Goal: Information Seeking & Learning: Check status

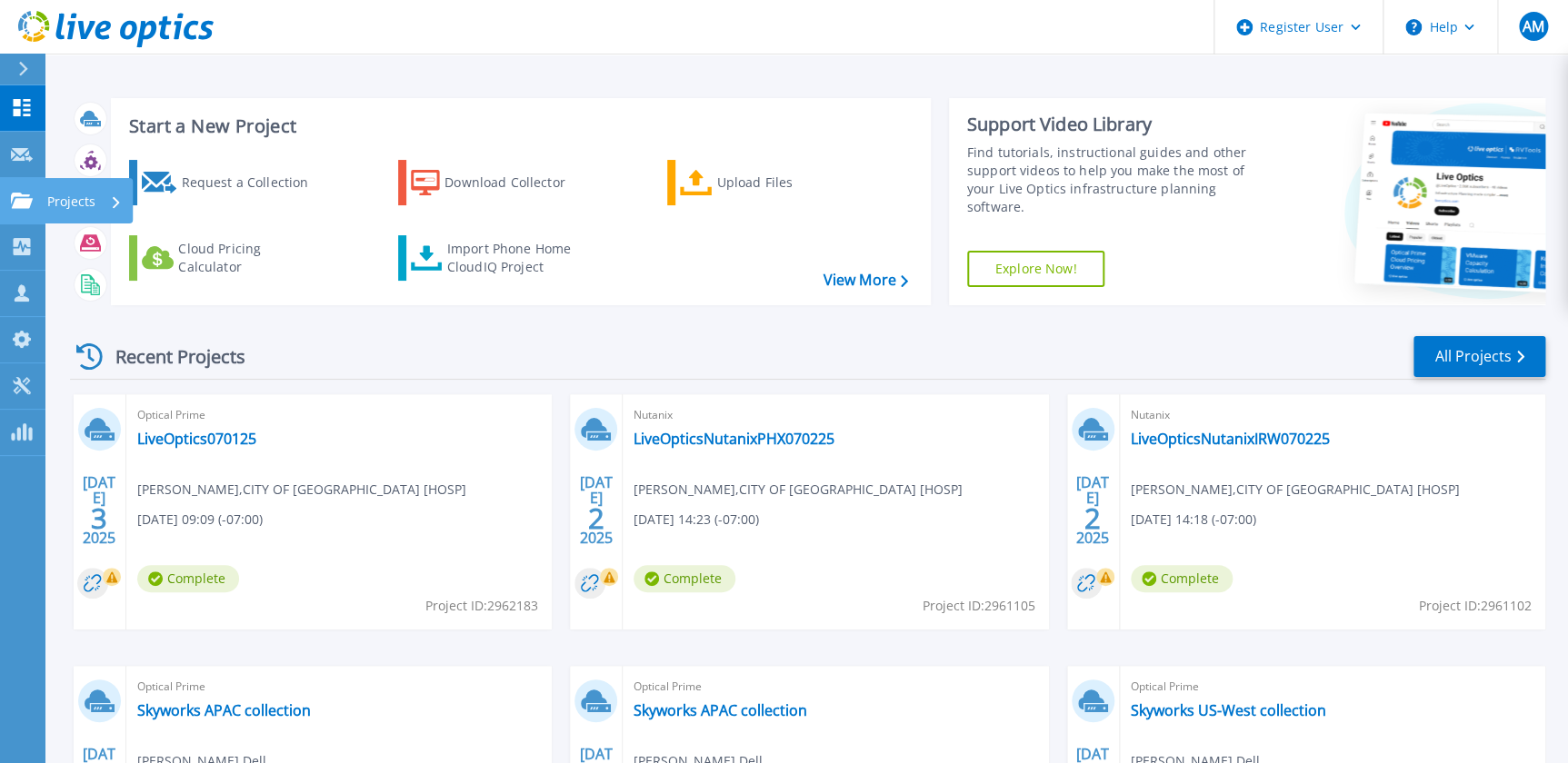
click at [26, 199] on icon at bounding box center [22, 201] width 22 height 16
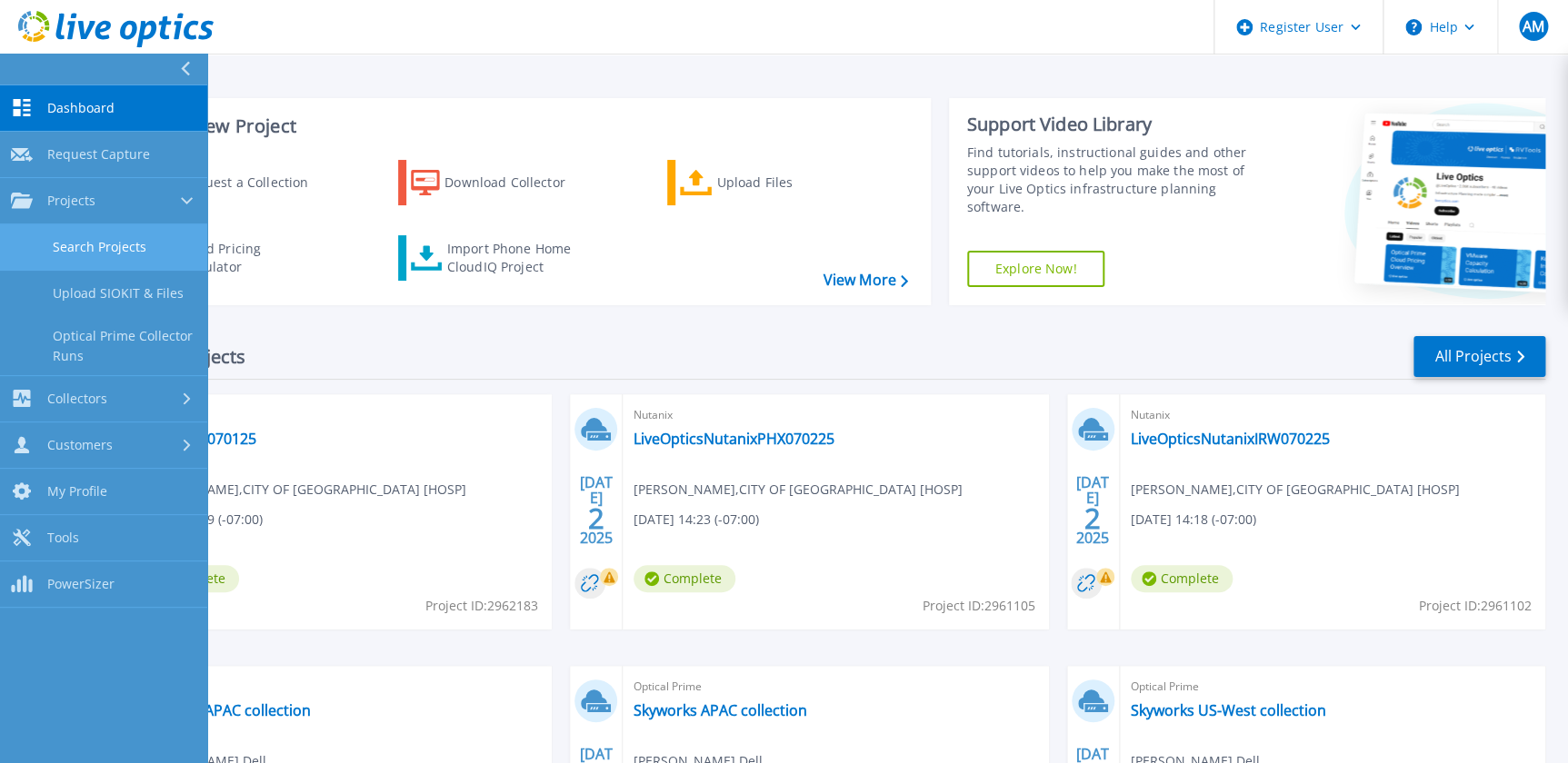
click at [71, 244] on link "Search Projects" at bounding box center [103, 247] width 208 height 46
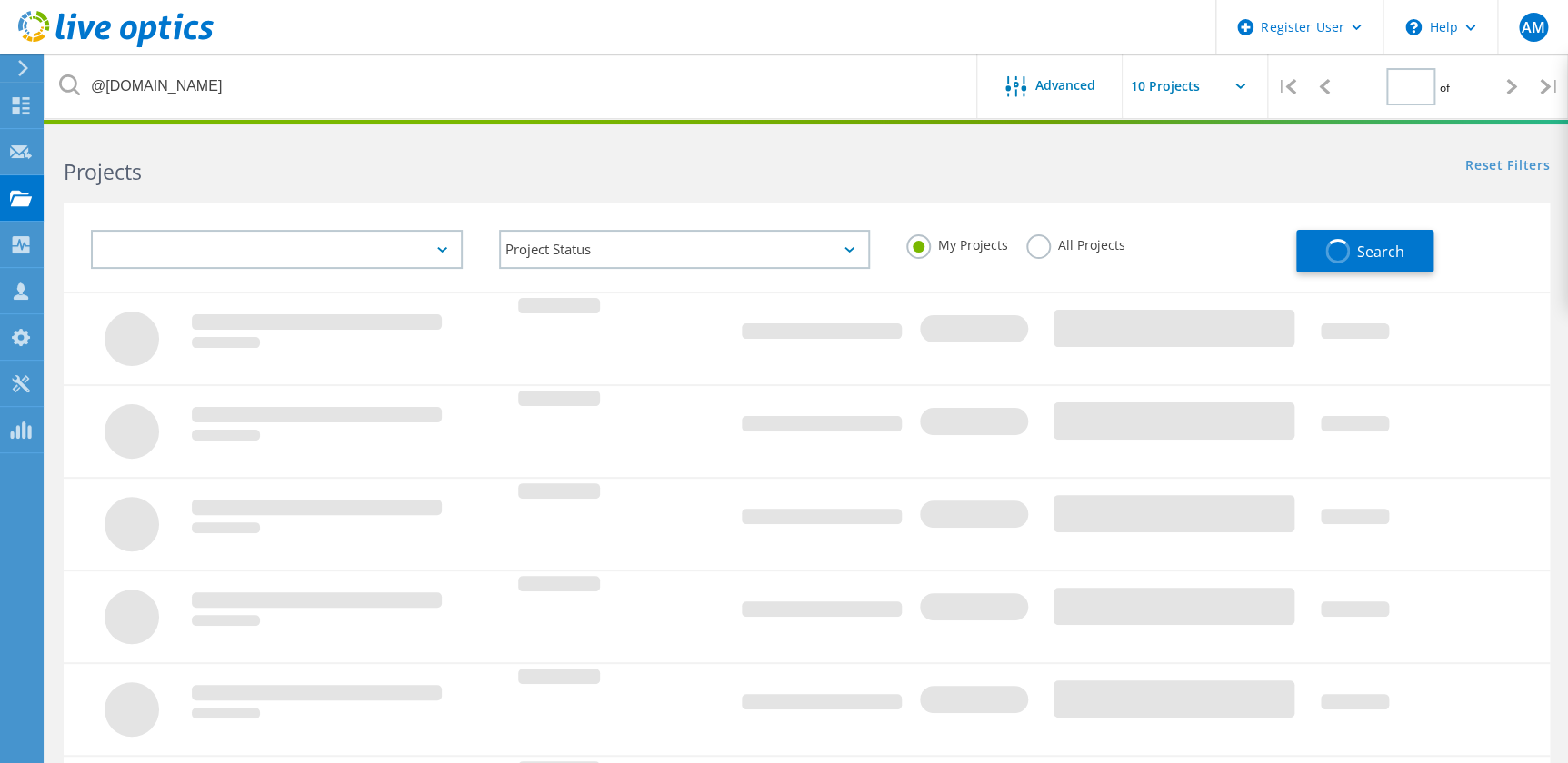
type input "1"
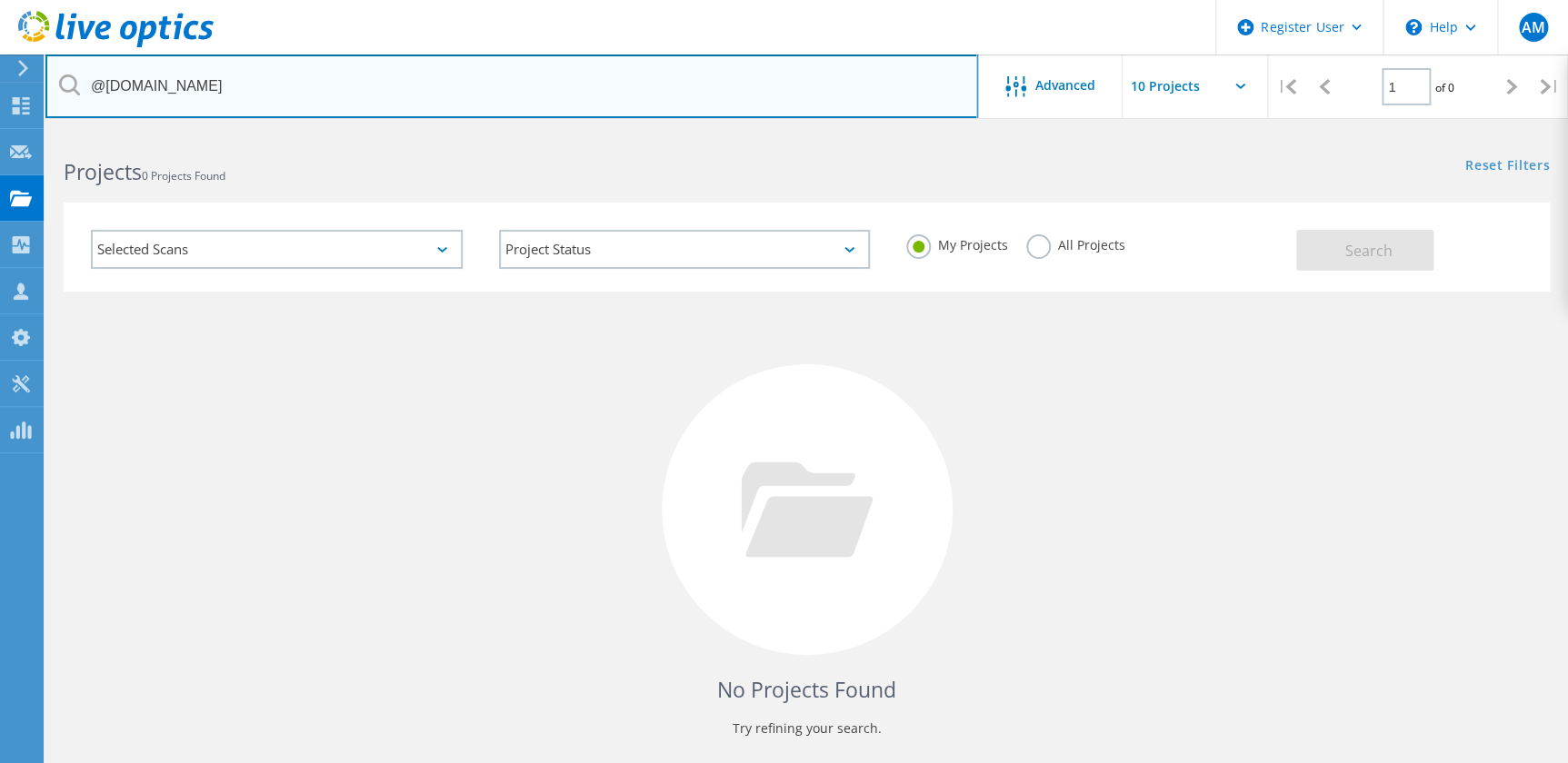
click at [370, 100] on input "@imageworks.com" at bounding box center [512, 86] width 933 height 64
type input "@coh.org"
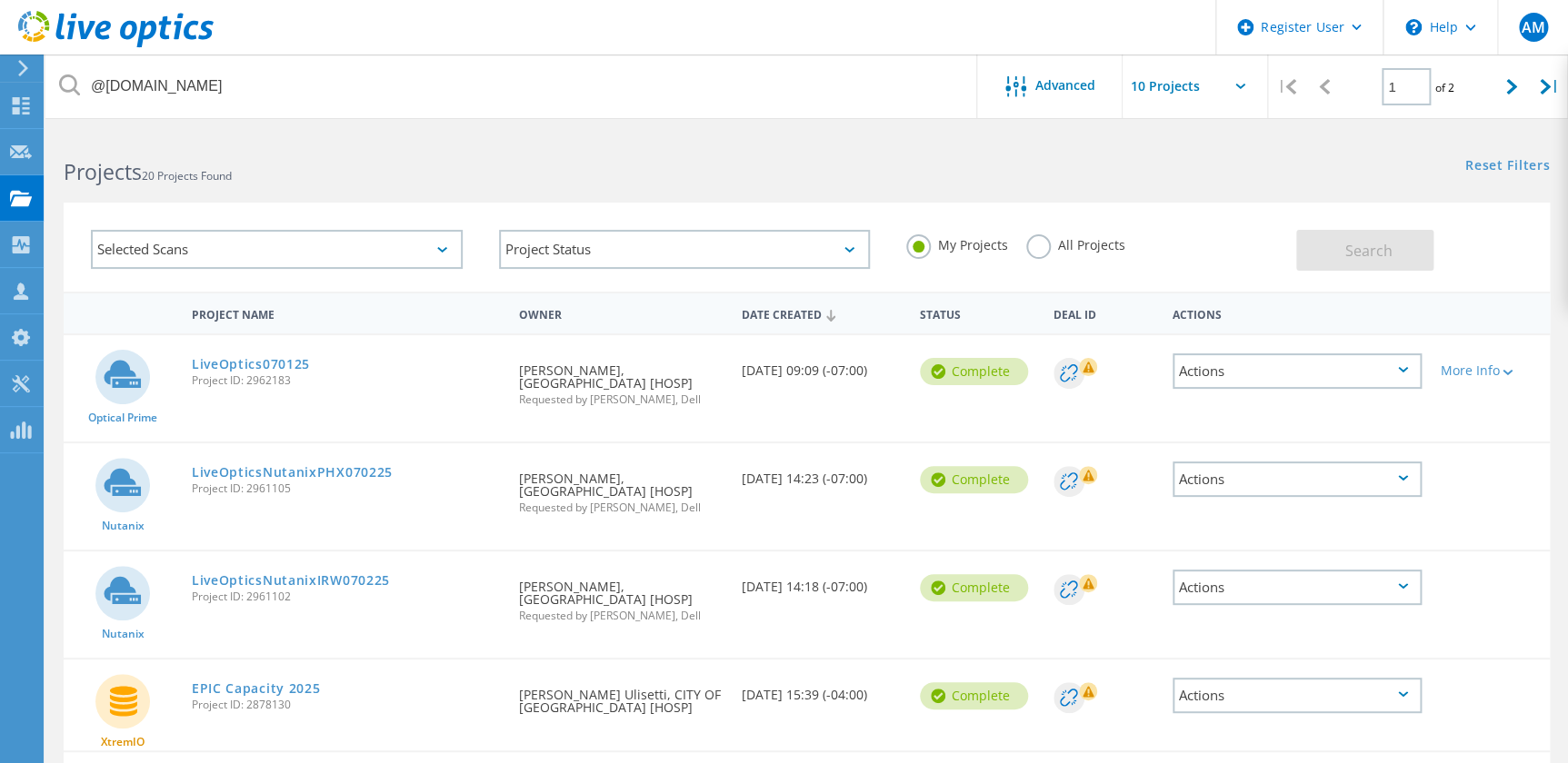
click at [1028, 260] on div "My Projects All Projects" at bounding box center [1092, 245] width 408 height 67
click at [1035, 251] on div "All Projects" at bounding box center [1075, 247] width 99 height 27
drag, startPoint x: 1033, startPoint y: 246, endPoint x: 1028, endPoint y: 238, distance: 9.4
click at [1030, 240] on label "All Projects" at bounding box center [1075, 243] width 99 height 18
click at [0, 0] on input "All Projects" at bounding box center [0, 0] width 0 height 0
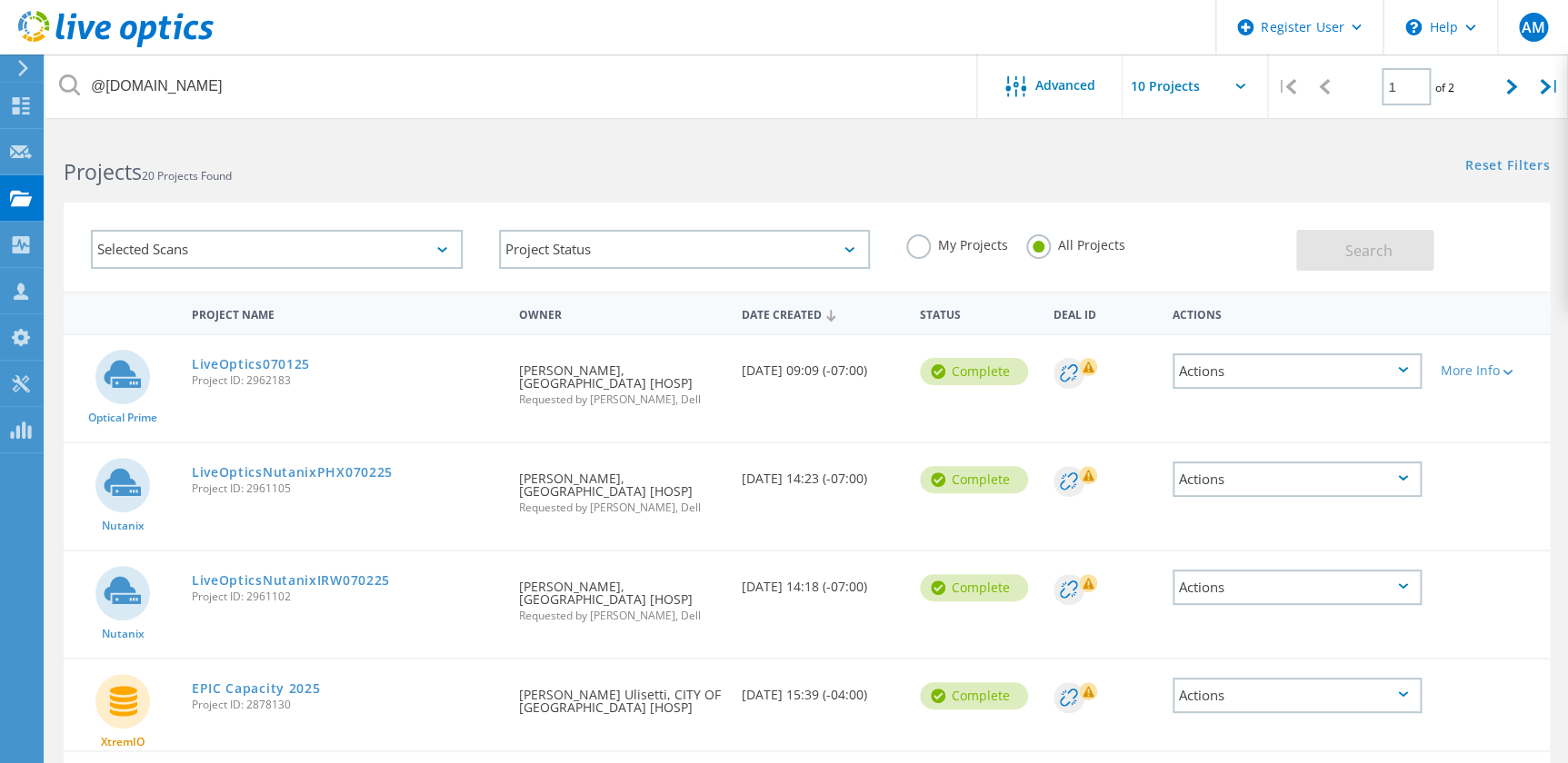
click at [1028, 238] on label "All Projects" at bounding box center [1075, 243] width 99 height 18
click at [0, 0] on input "All Projects" at bounding box center [0, 0] width 0 height 0
click at [1028, 238] on label "All Projects" at bounding box center [1075, 243] width 99 height 18
click at [0, 0] on input "All Projects" at bounding box center [0, 0] width 0 height 0
click at [1337, 247] on button "Search" at bounding box center [1365, 251] width 138 height 41
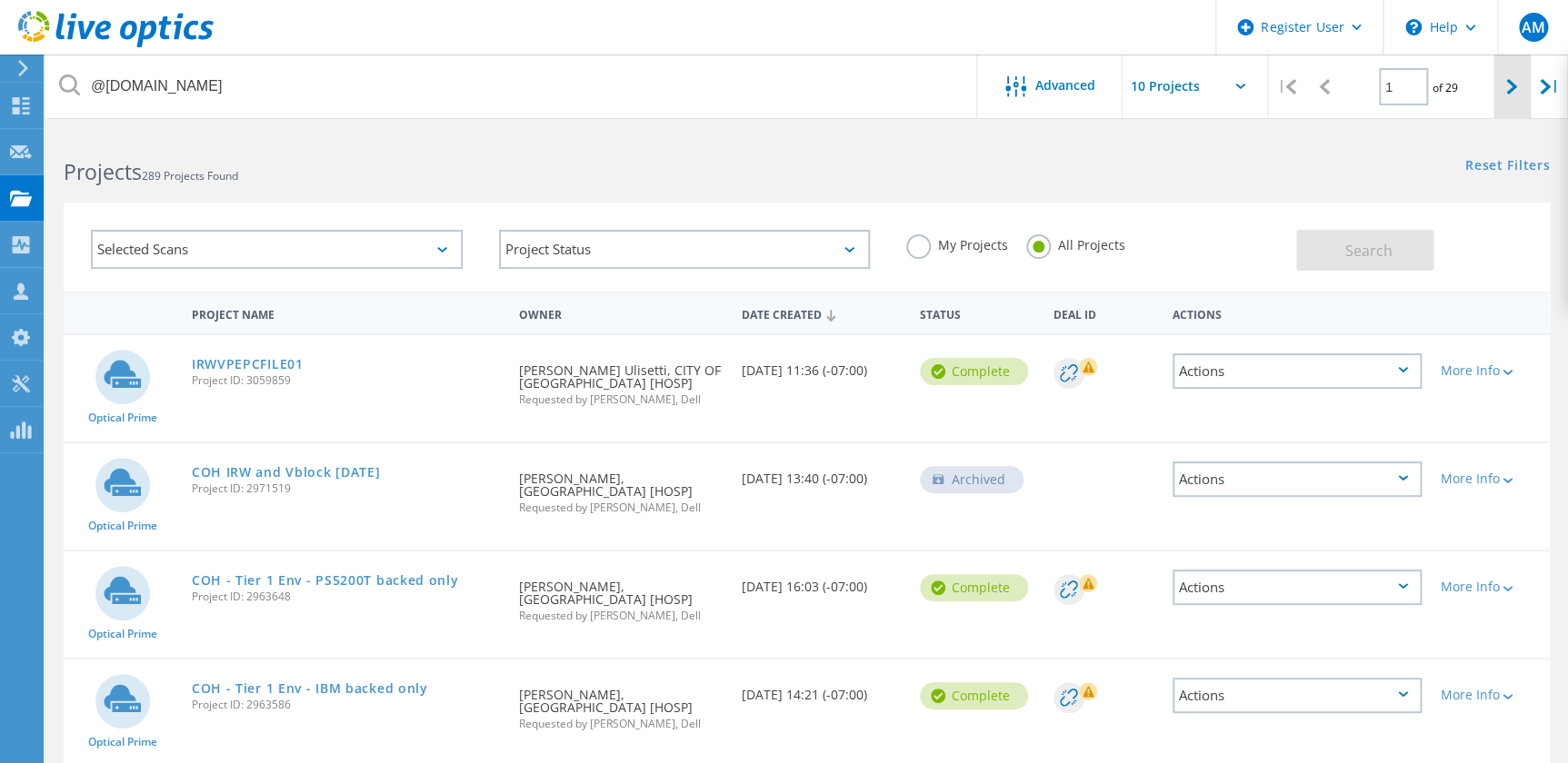
click at [1497, 89] on div at bounding box center [1512, 87] width 37 height 65
click at [1516, 89] on icon at bounding box center [1511, 87] width 11 height 16
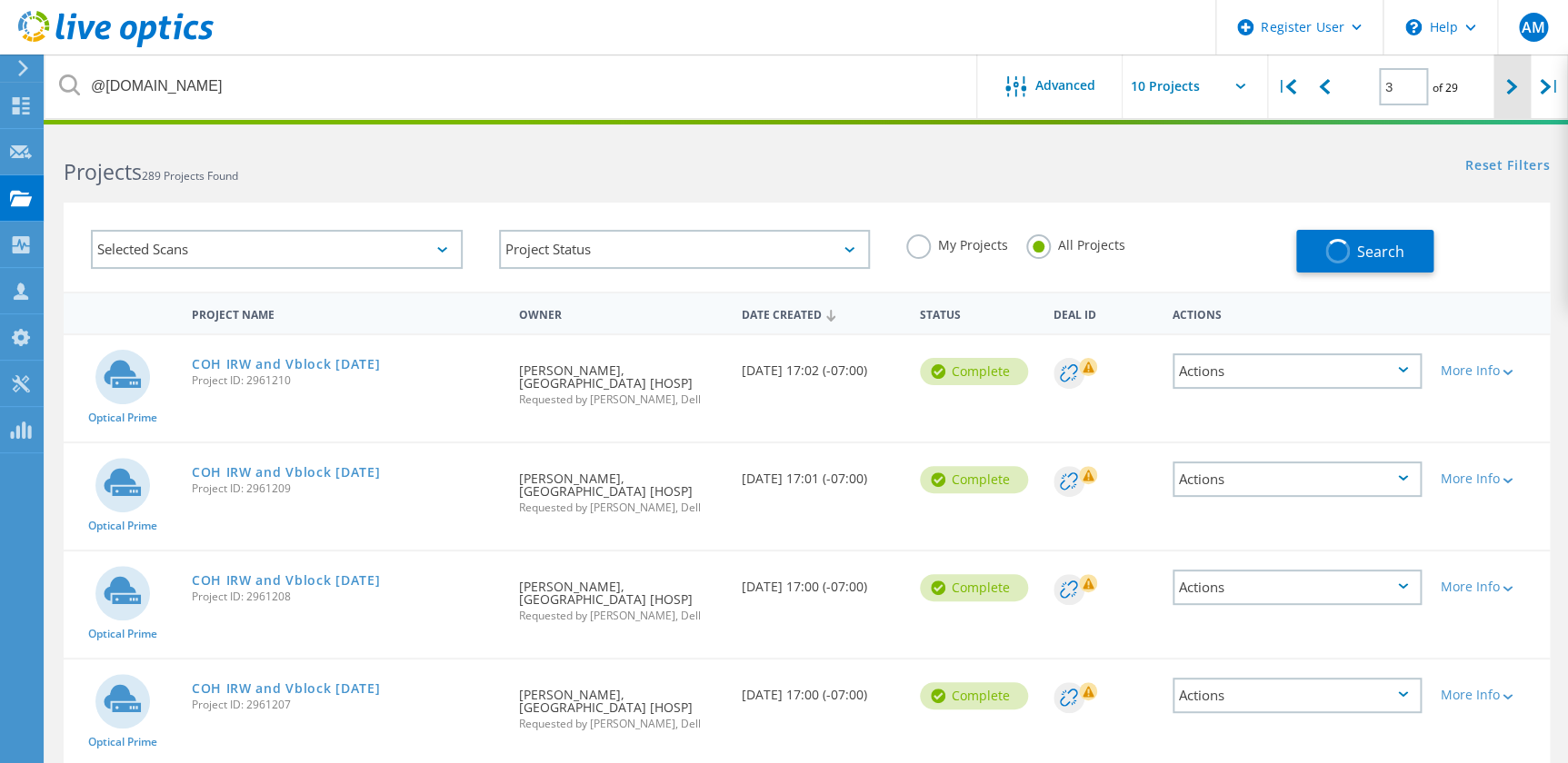
click at [1516, 89] on icon at bounding box center [1511, 87] width 11 height 16
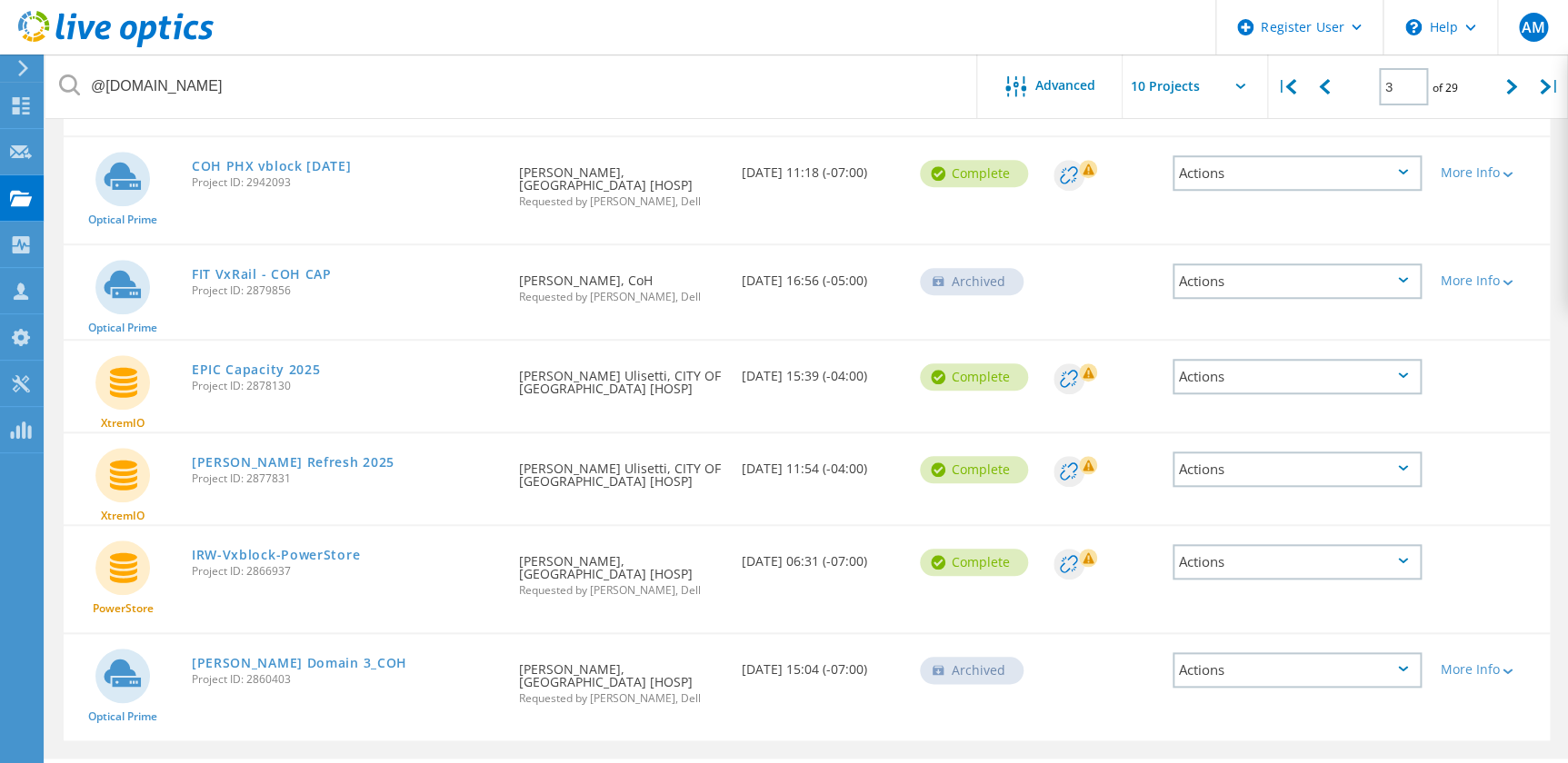
scroll to position [284, 0]
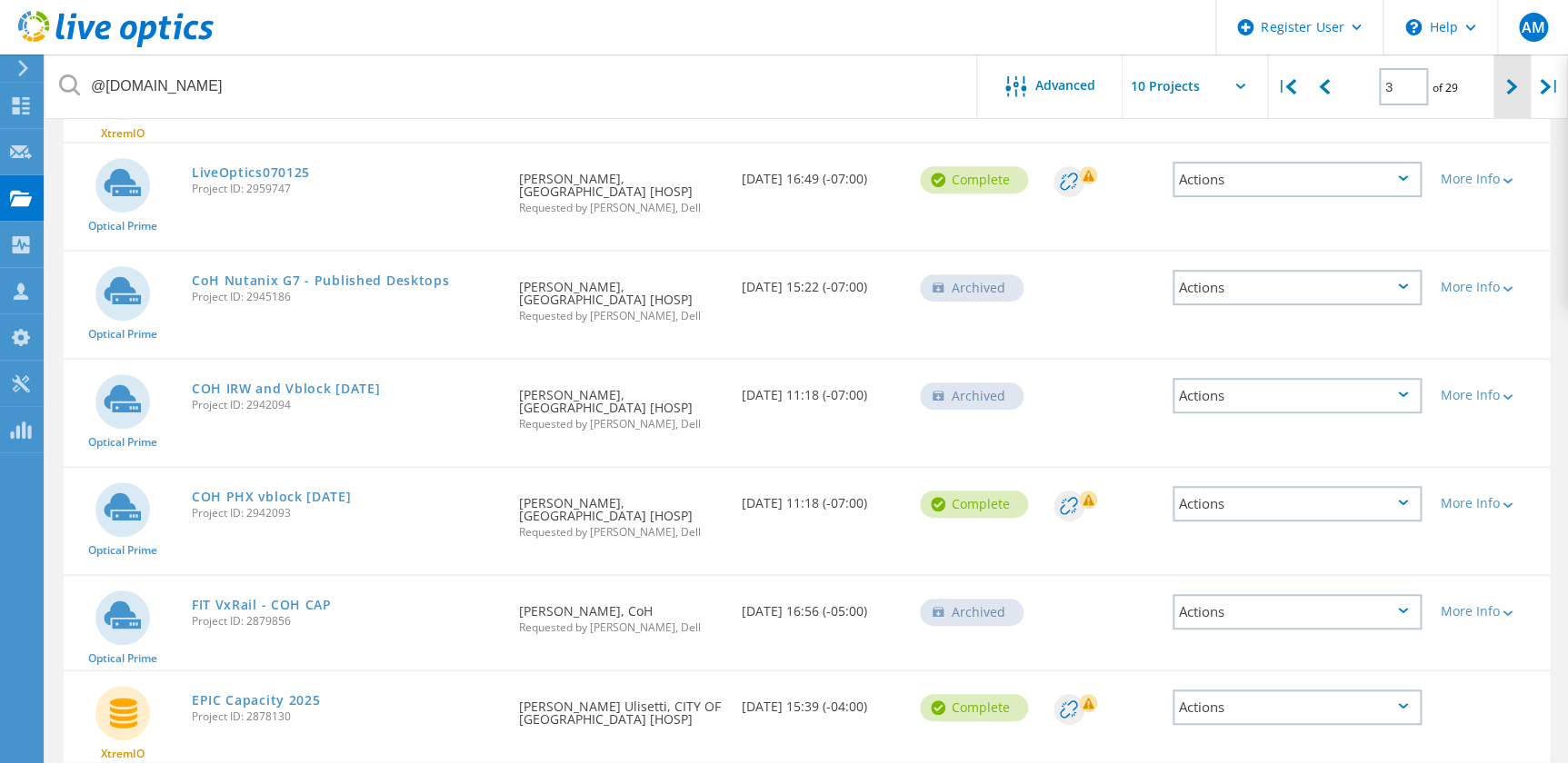
click at [1516, 102] on div at bounding box center [1512, 87] width 37 height 65
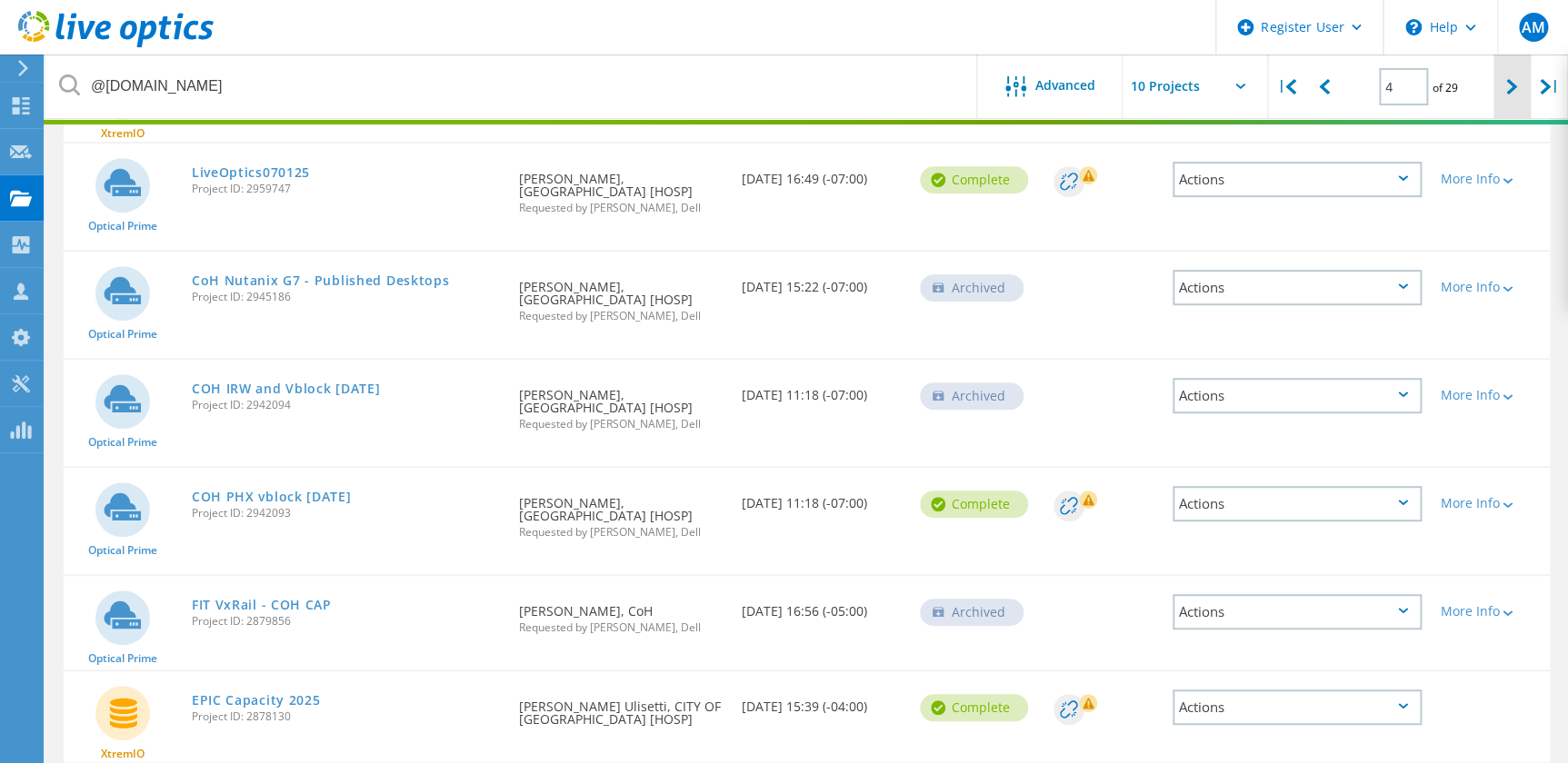
click at [1516, 102] on div at bounding box center [1512, 87] width 37 height 65
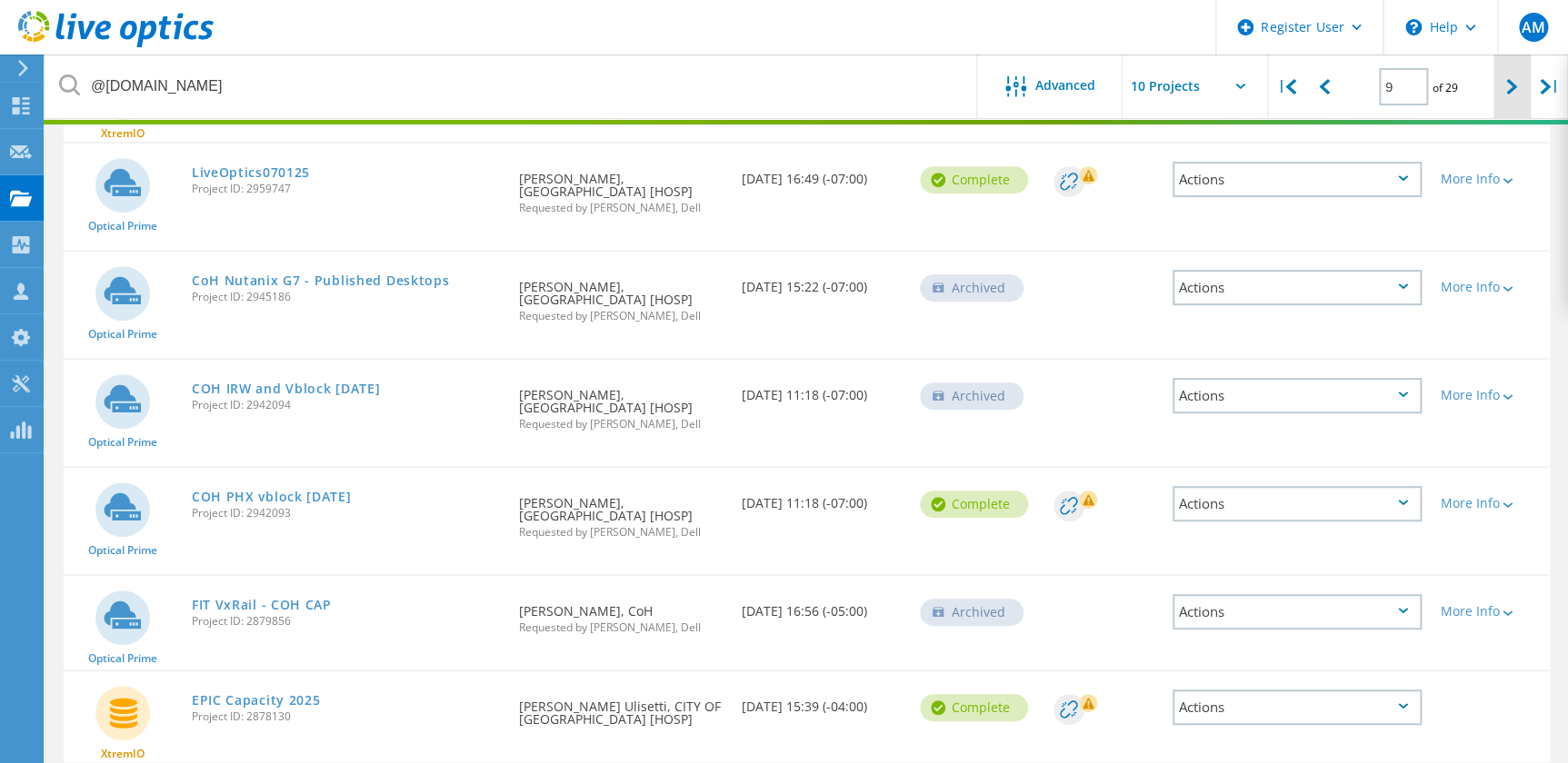
click at [1516, 102] on div at bounding box center [1512, 87] width 37 height 65
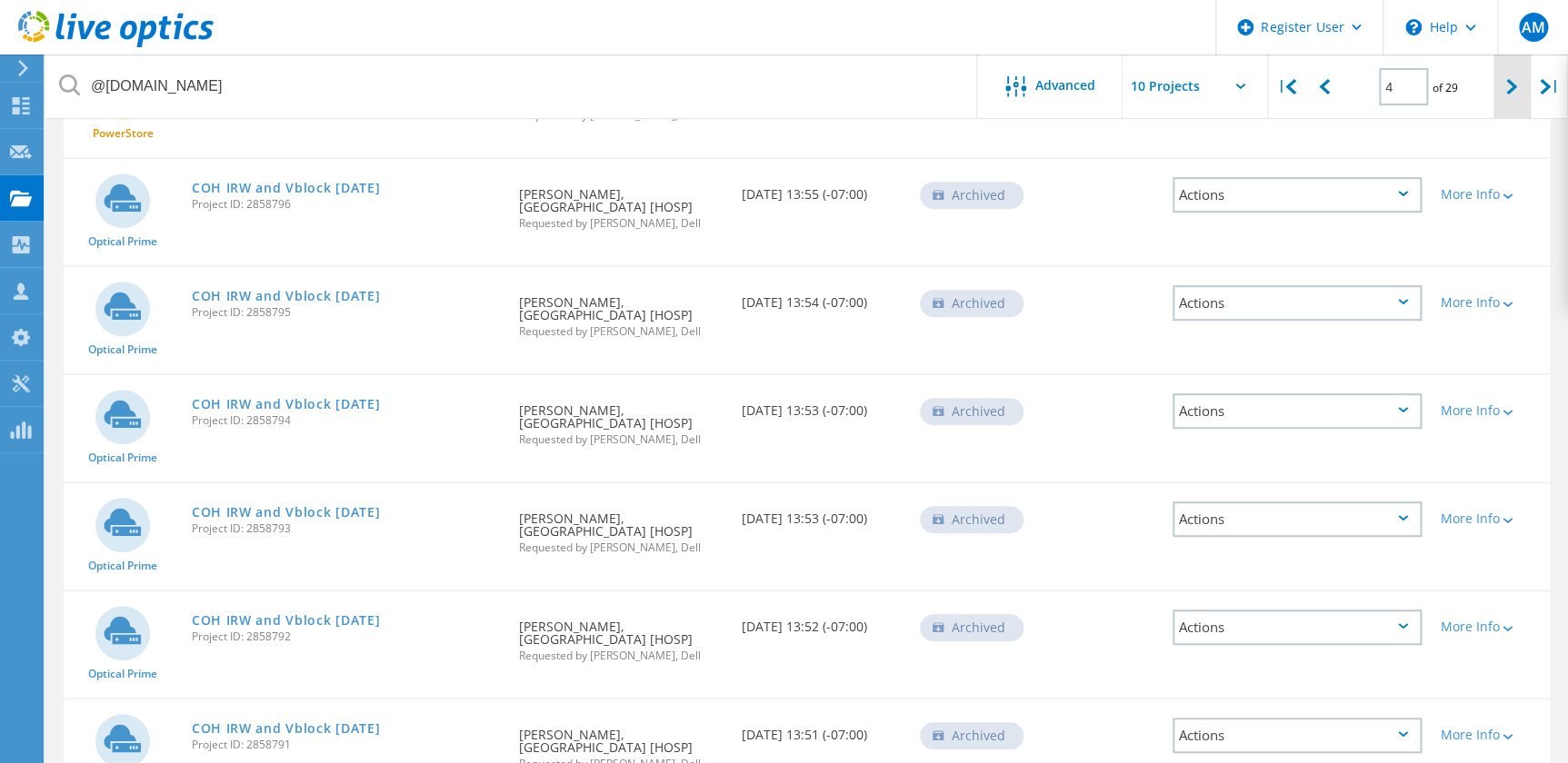
click at [1507, 90] on icon at bounding box center [1511, 87] width 11 height 16
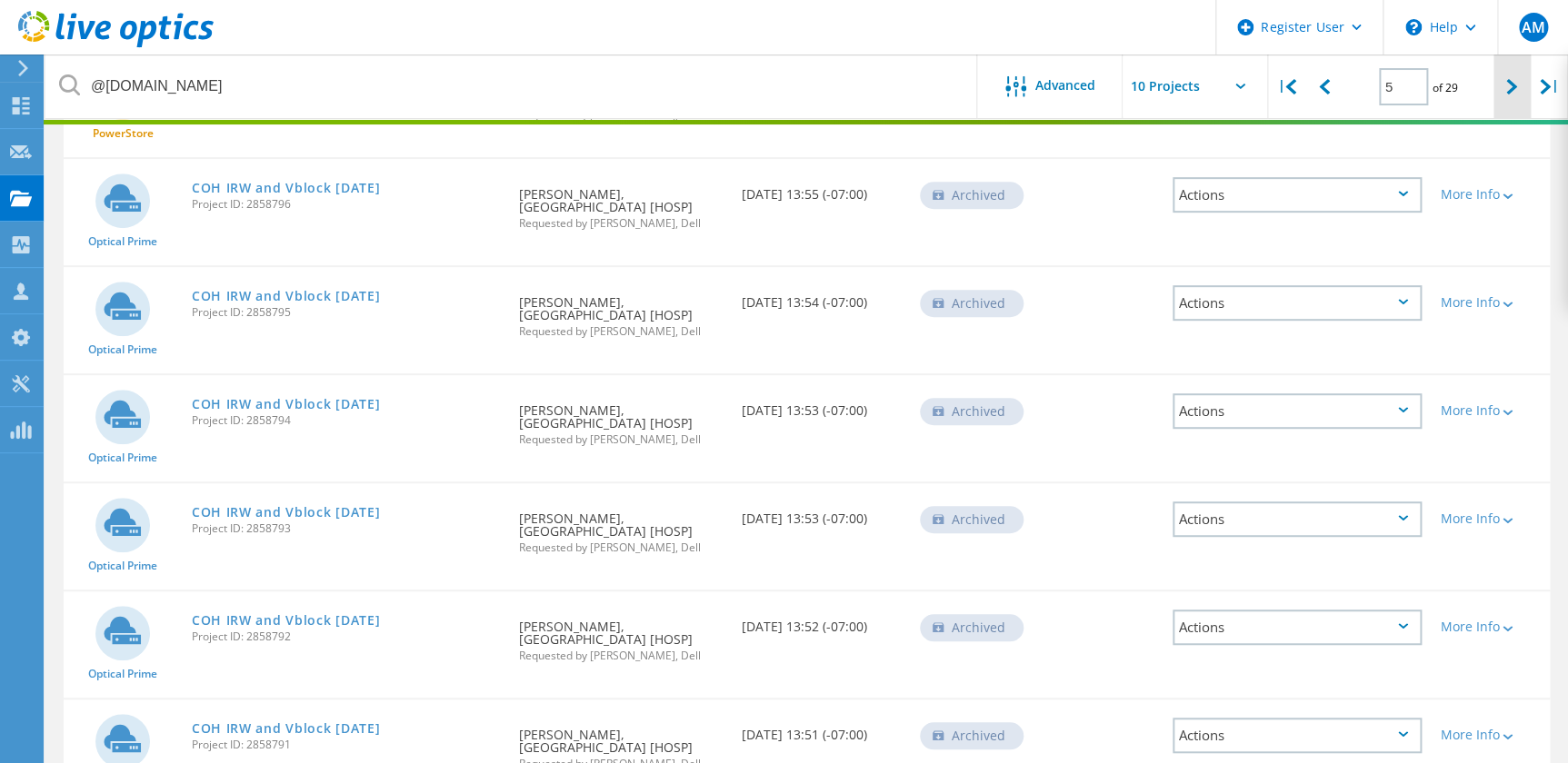
click at [1507, 90] on icon at bounding box center [1511, 87] width 11 height 16
click at [1506, 90] on icon at bounding box center [1511, 87] width 11 height 16
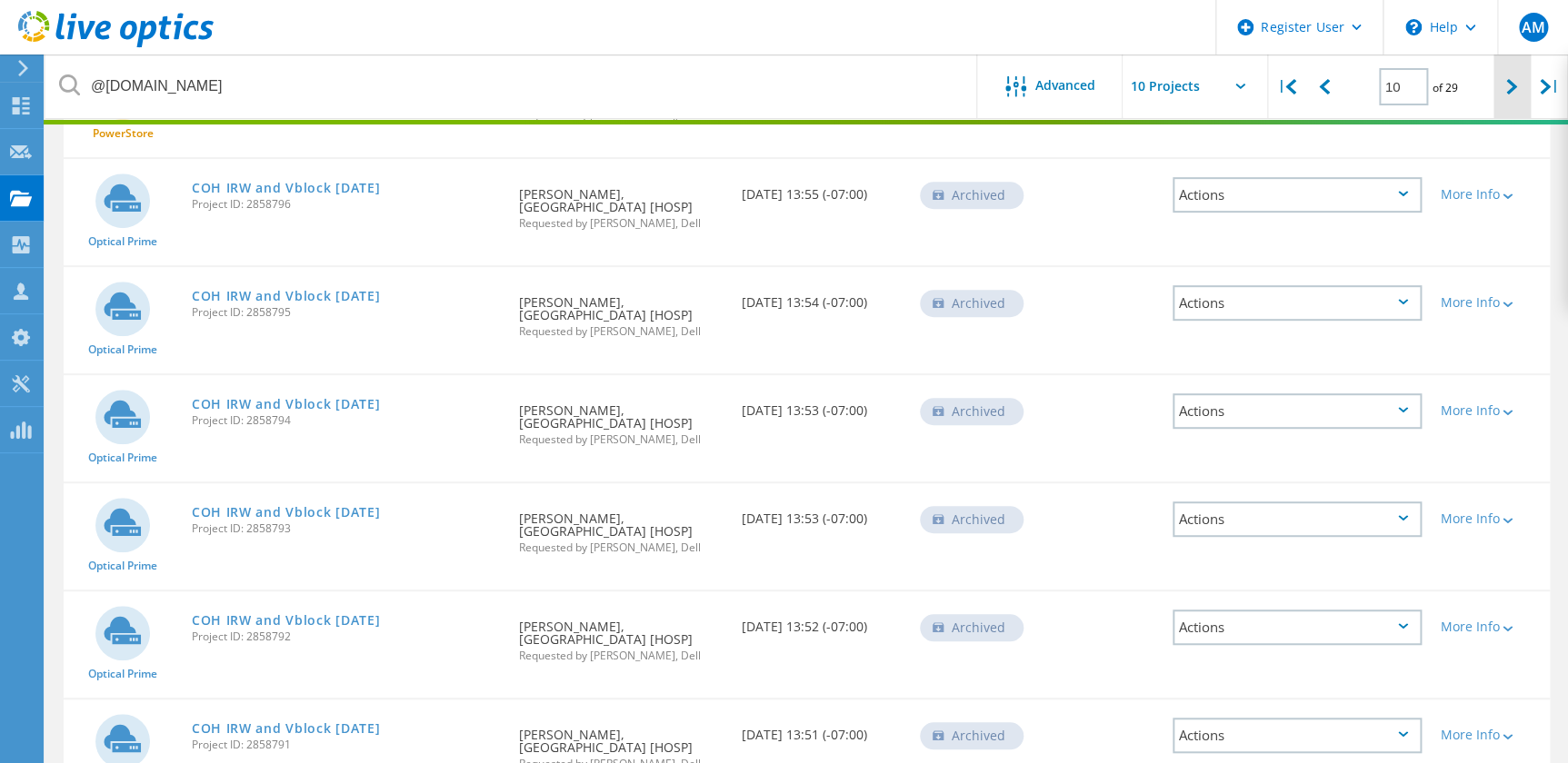
click at [1506, 90] on icon at bounding box center [1511, 87] width 11 height 16
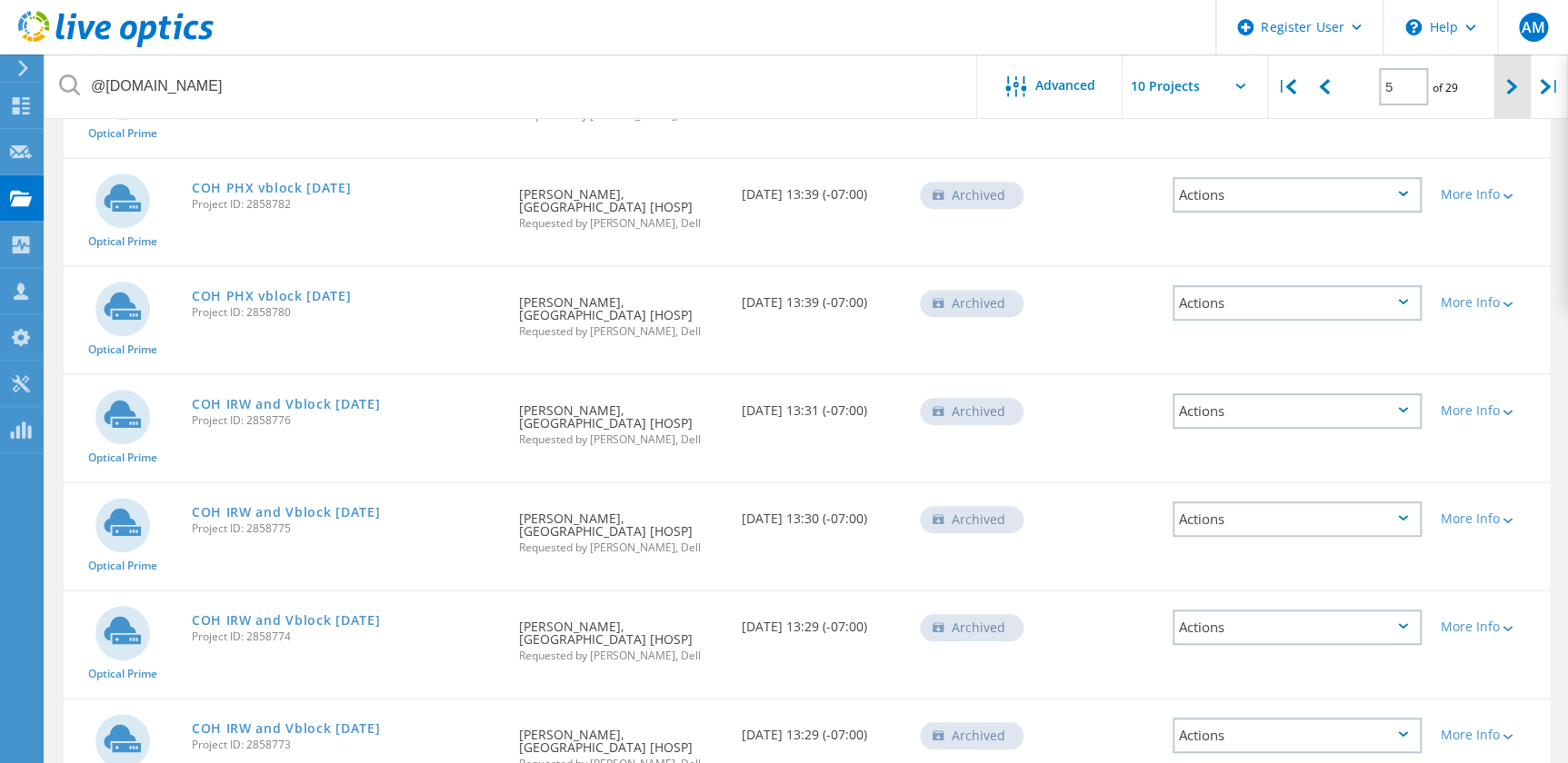
click at [1508, 92] on icon at bounding box center [1511, 87] width 11 height 16
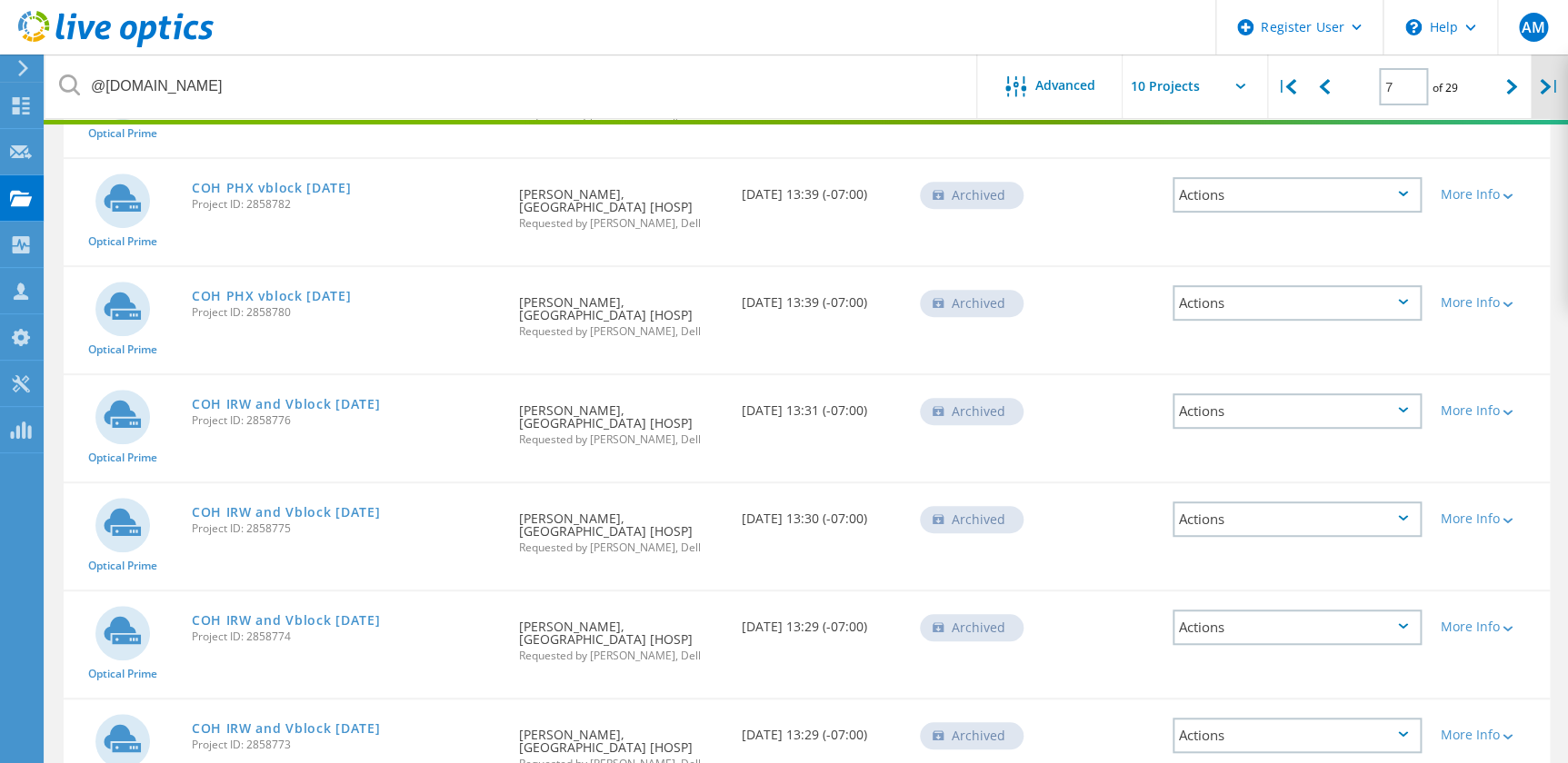
drag, startPoint x: 1508, startPoint y: 92, endPoint x: 1533, endPoint y: 99, distance: 26.0
click at [1533, 99] on div "|" at bounding box center [1549, 87] width 37 height 65
click at [1523, 99] on div at bounding box center [1512, 87] width 37 height 65
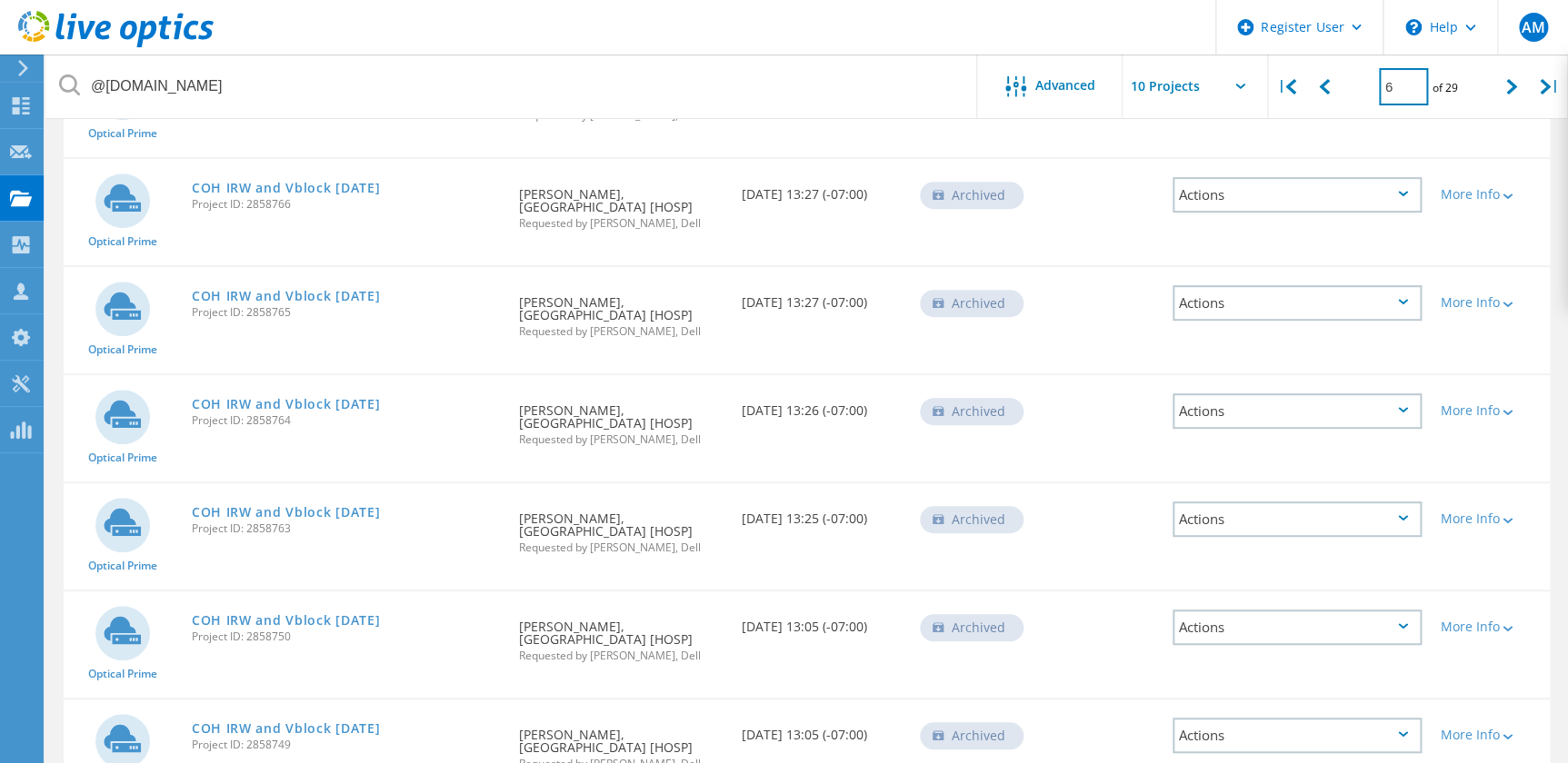
click at [1394, 89] on input "6" at bounding box center [1404, 87] width 49 height 37
click at [1501, 89] on div at bounding box center [1512, 87] width 37 height 65
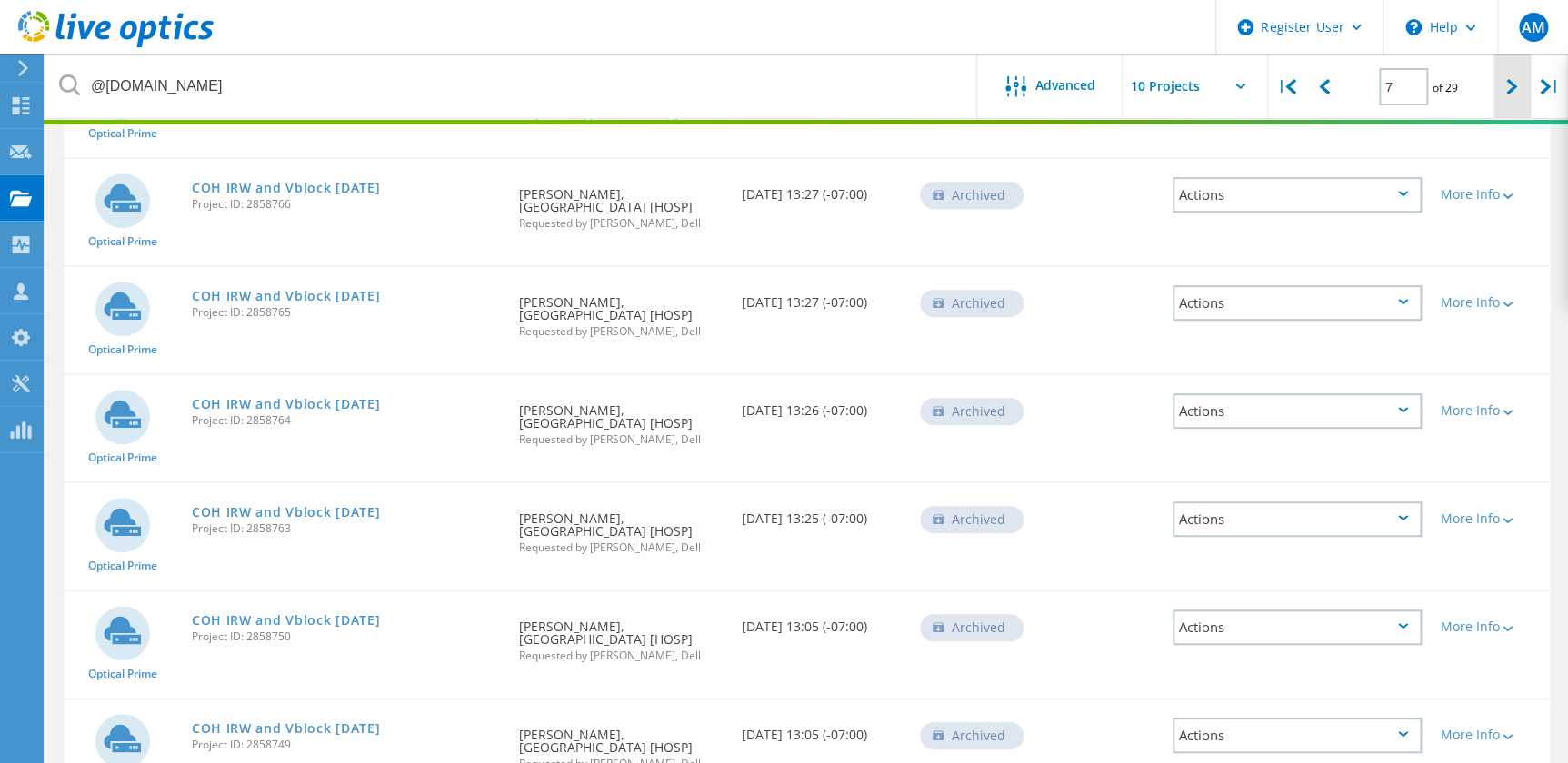
click at [1501, 89] on div at bounding box center [1512, 87] width 37 height 65
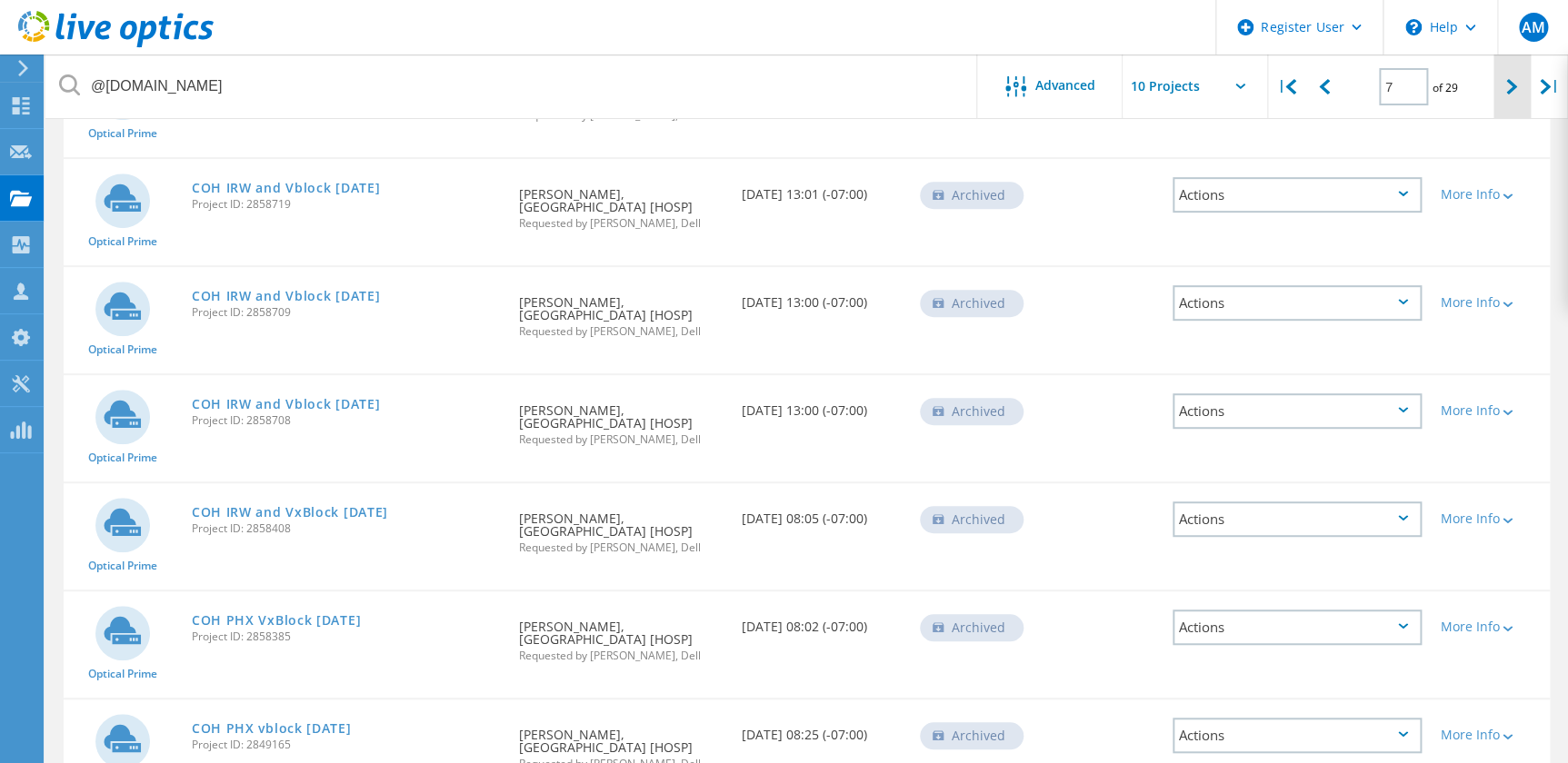
click at [1505, 99] on div at bounding box center [1512, 87] width 37 height 65
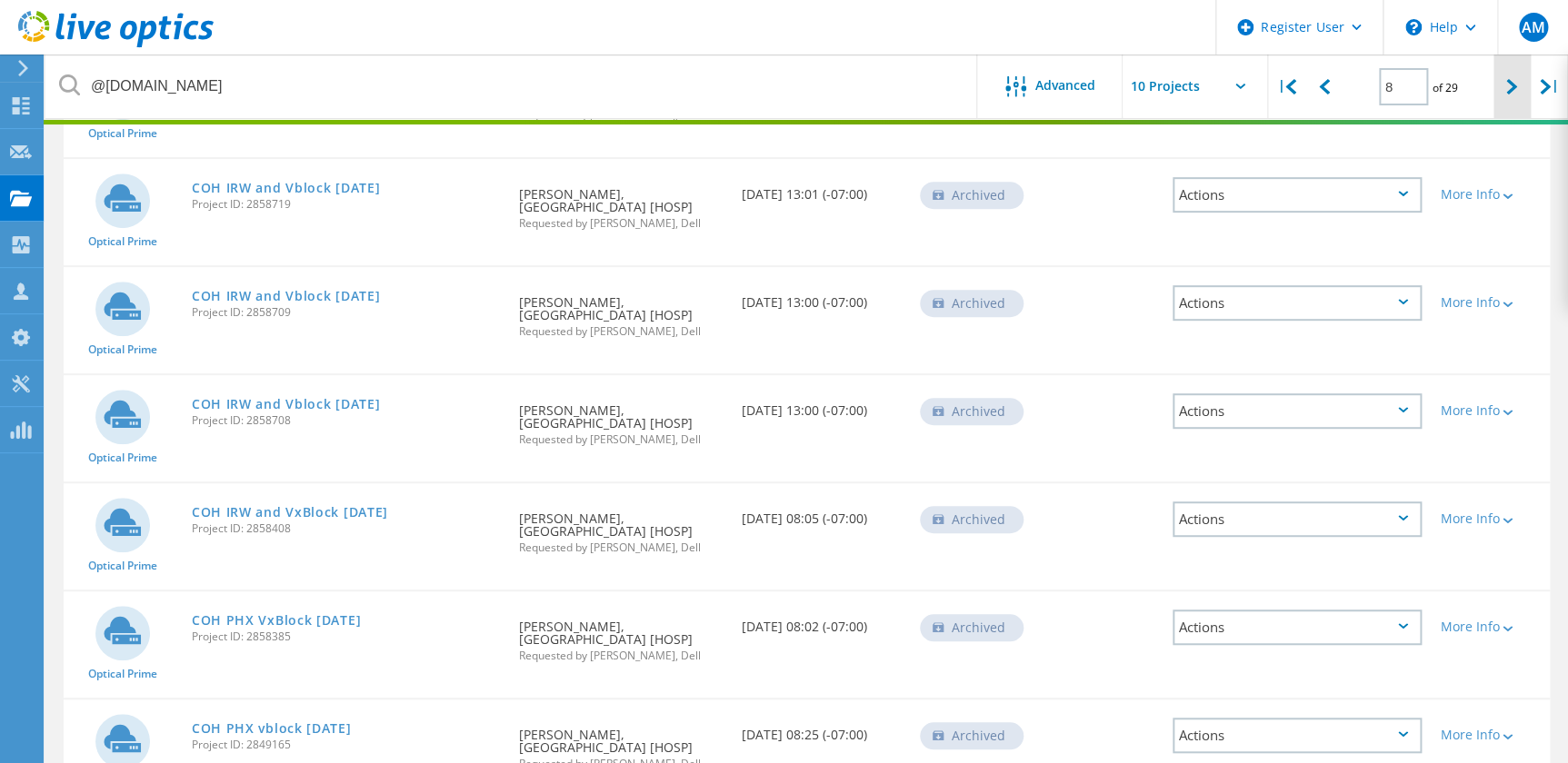
click at [1505, 99] on div at bounding box center [1512, 87] width 37 height 65
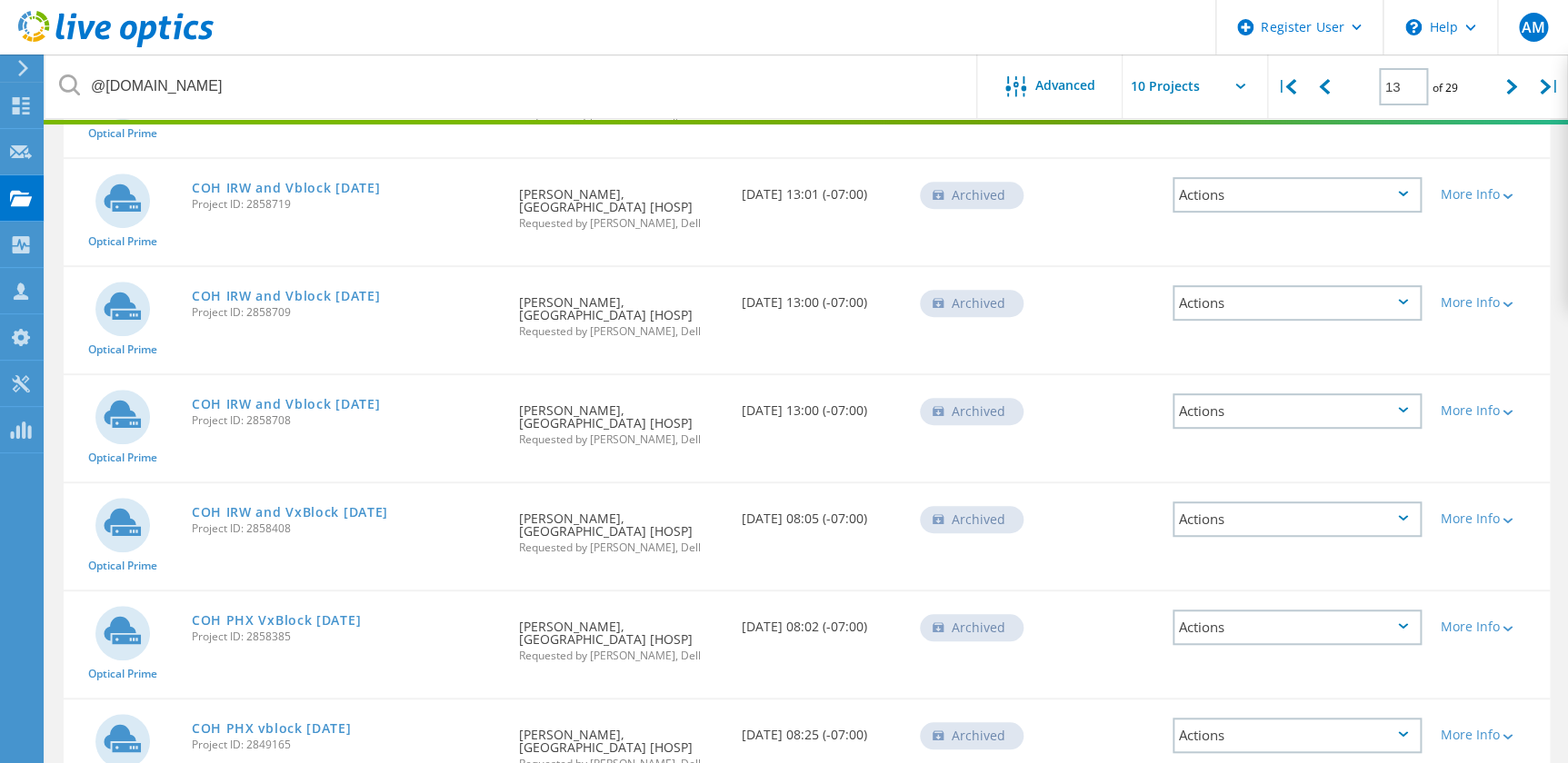
type input "8"
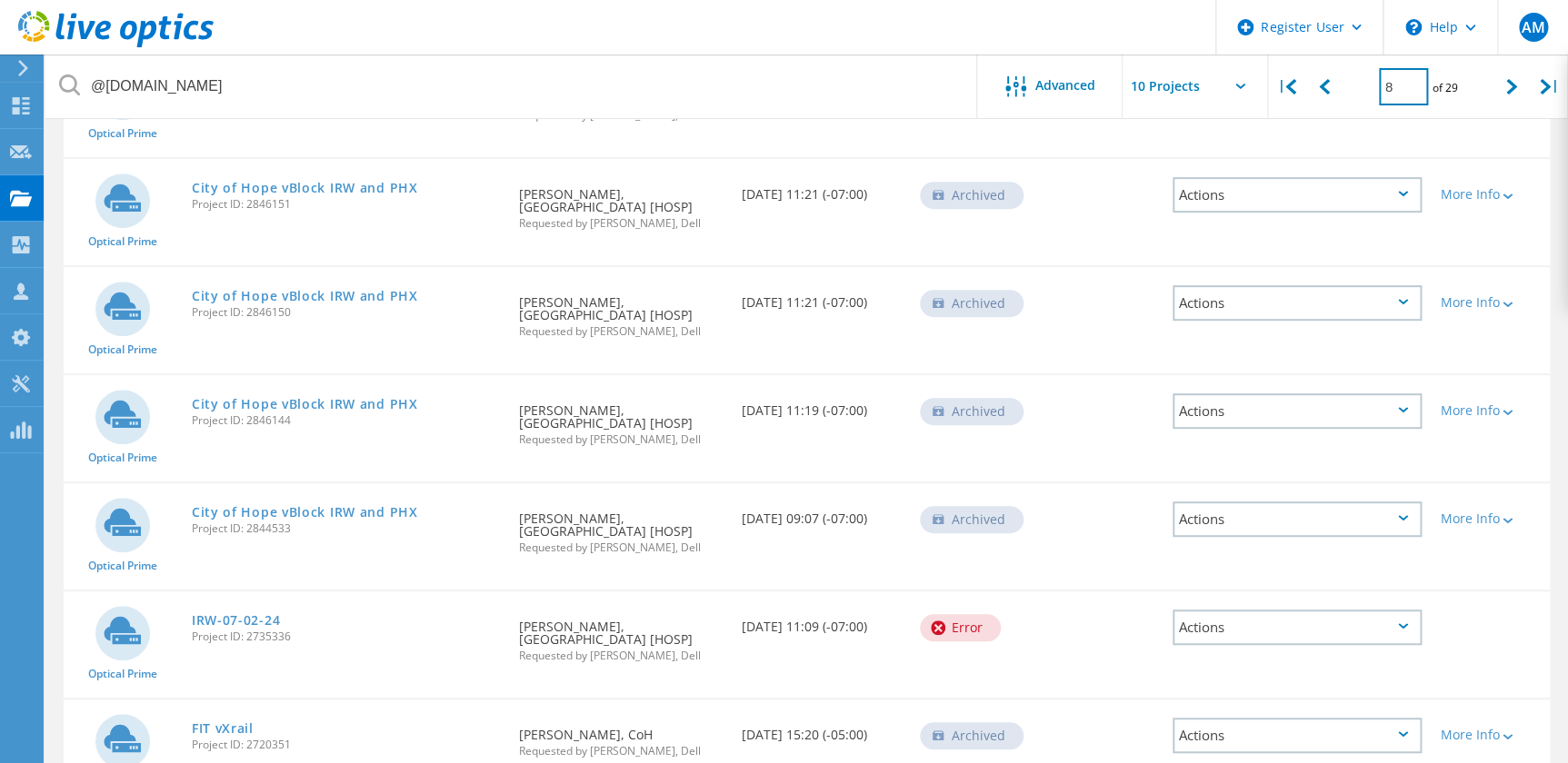
click at [1415, 89] on input "8" at bounding box center [1404, 87] width 49 height 37
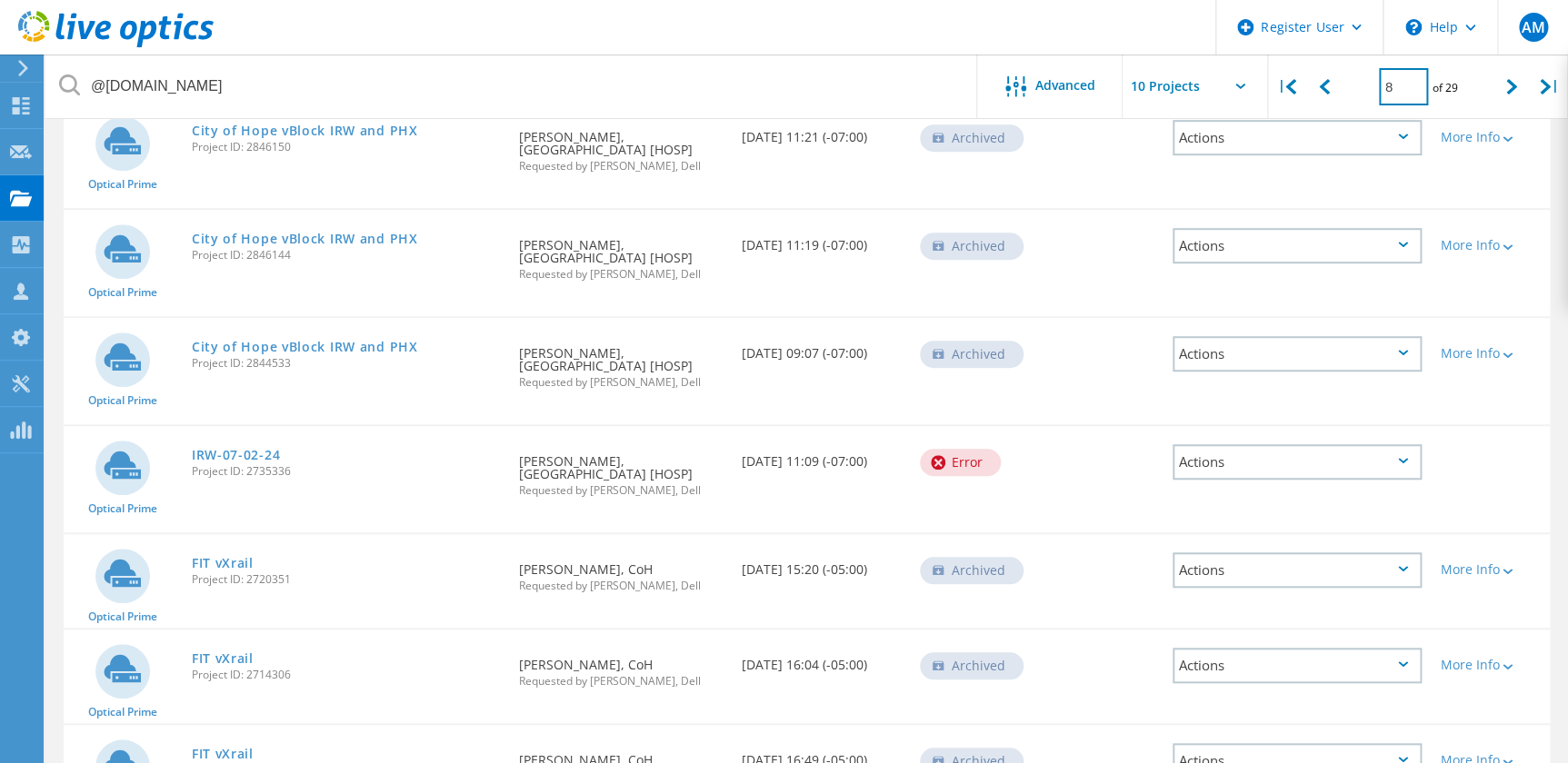
scroll to position [616, 0]
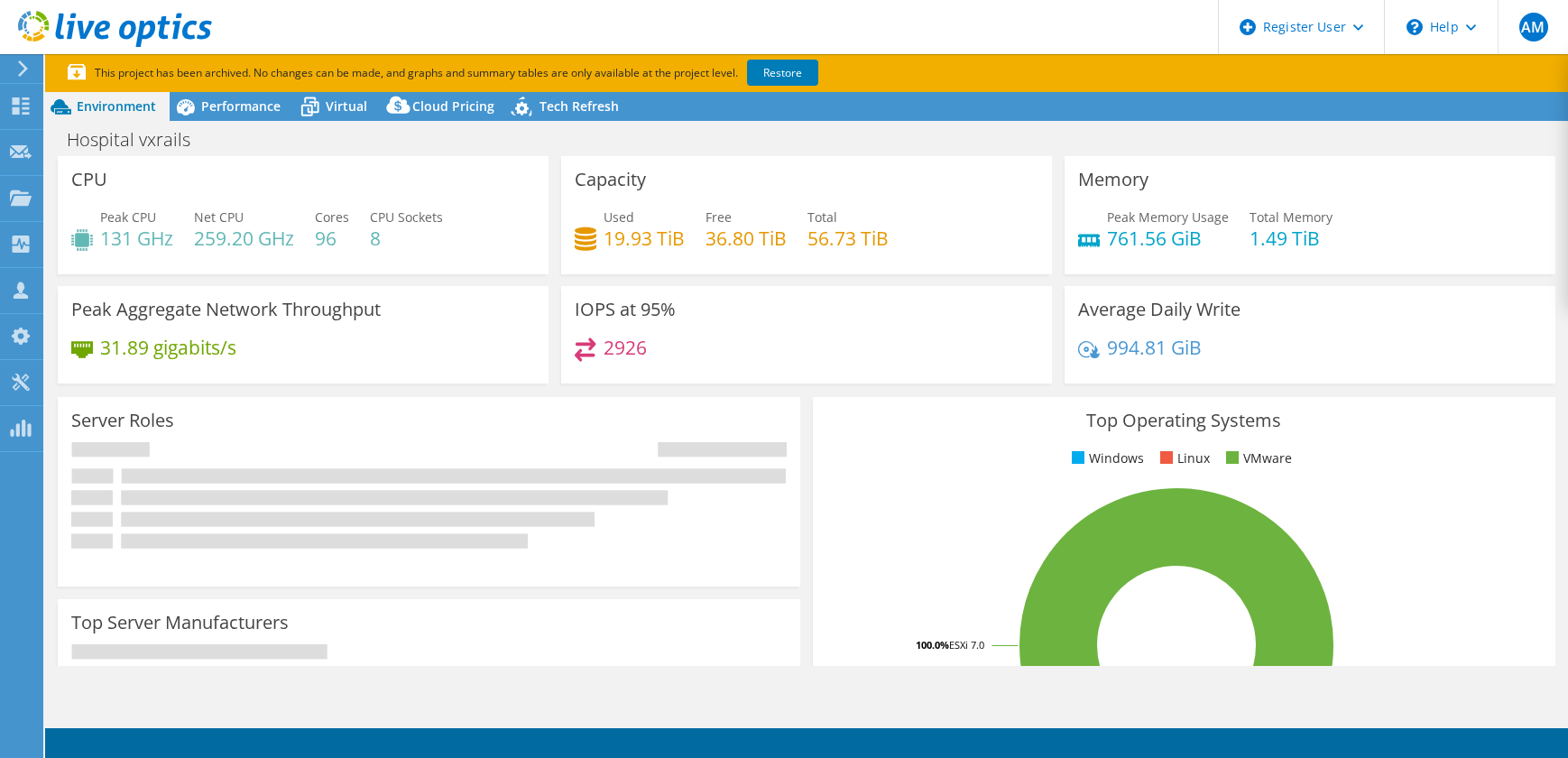
select select "USD"
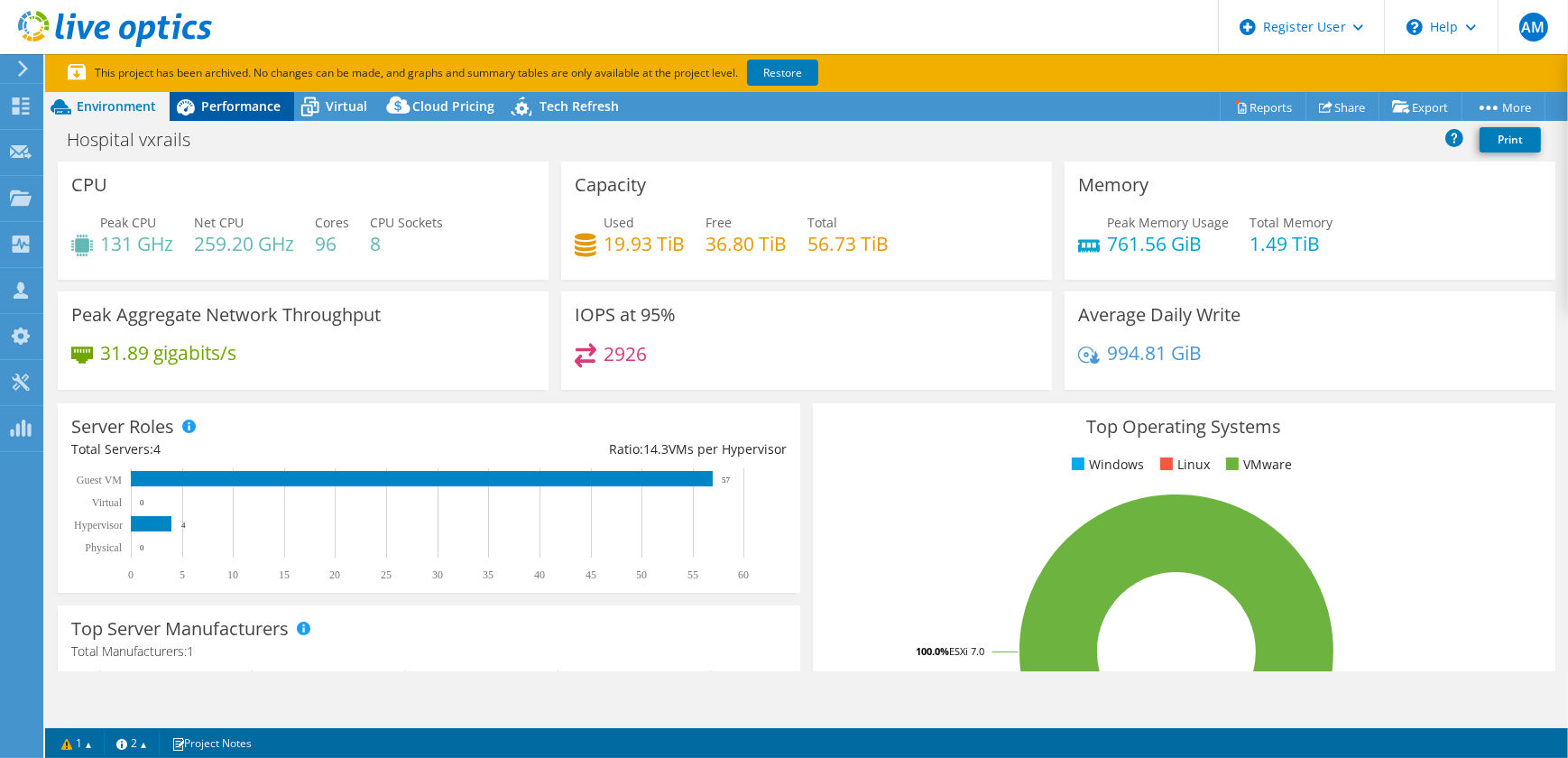
click at [263, 104] on span "Performance" at bounding box center [240, 106] width 79 height 18
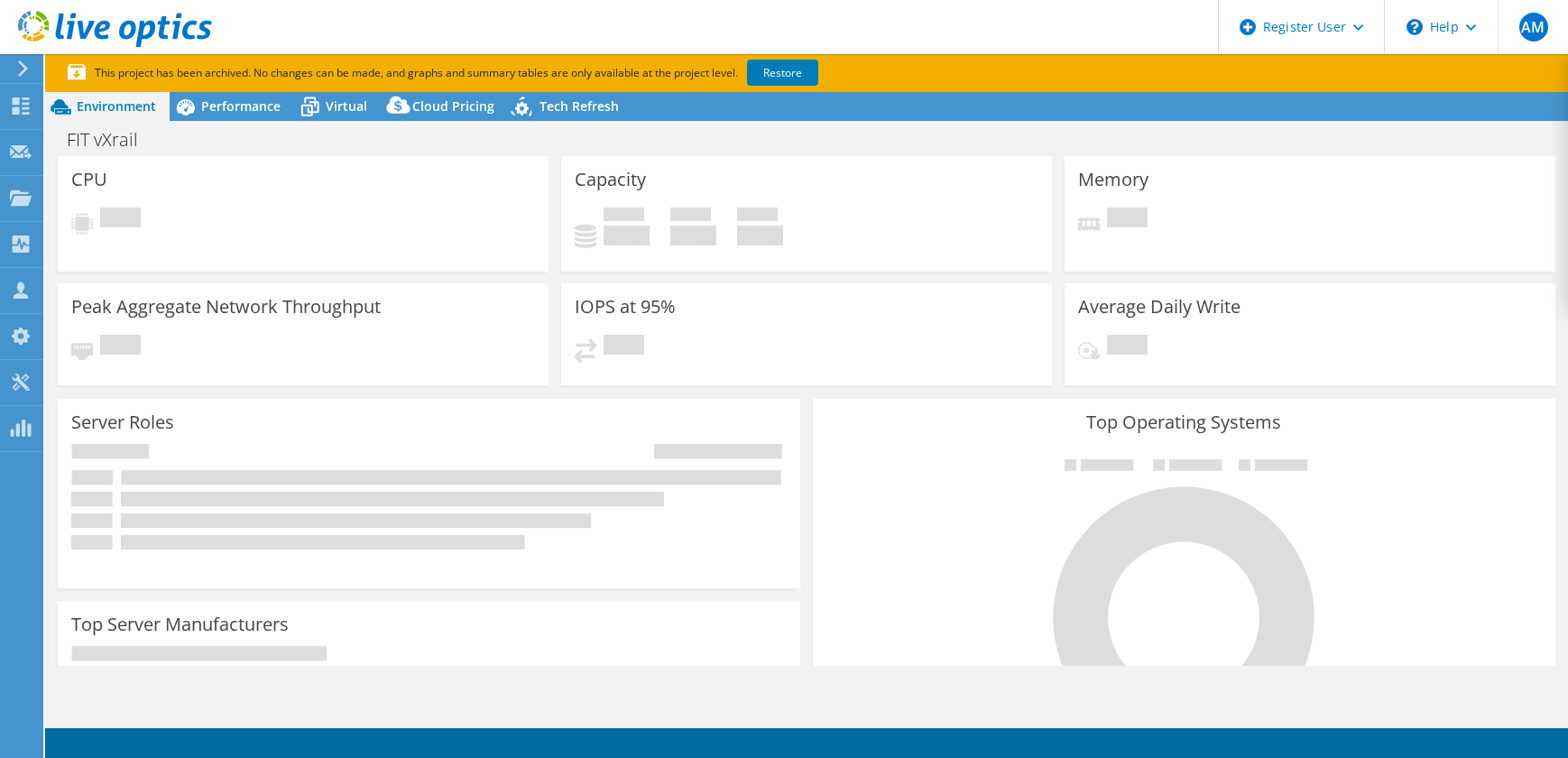
select select "USD"
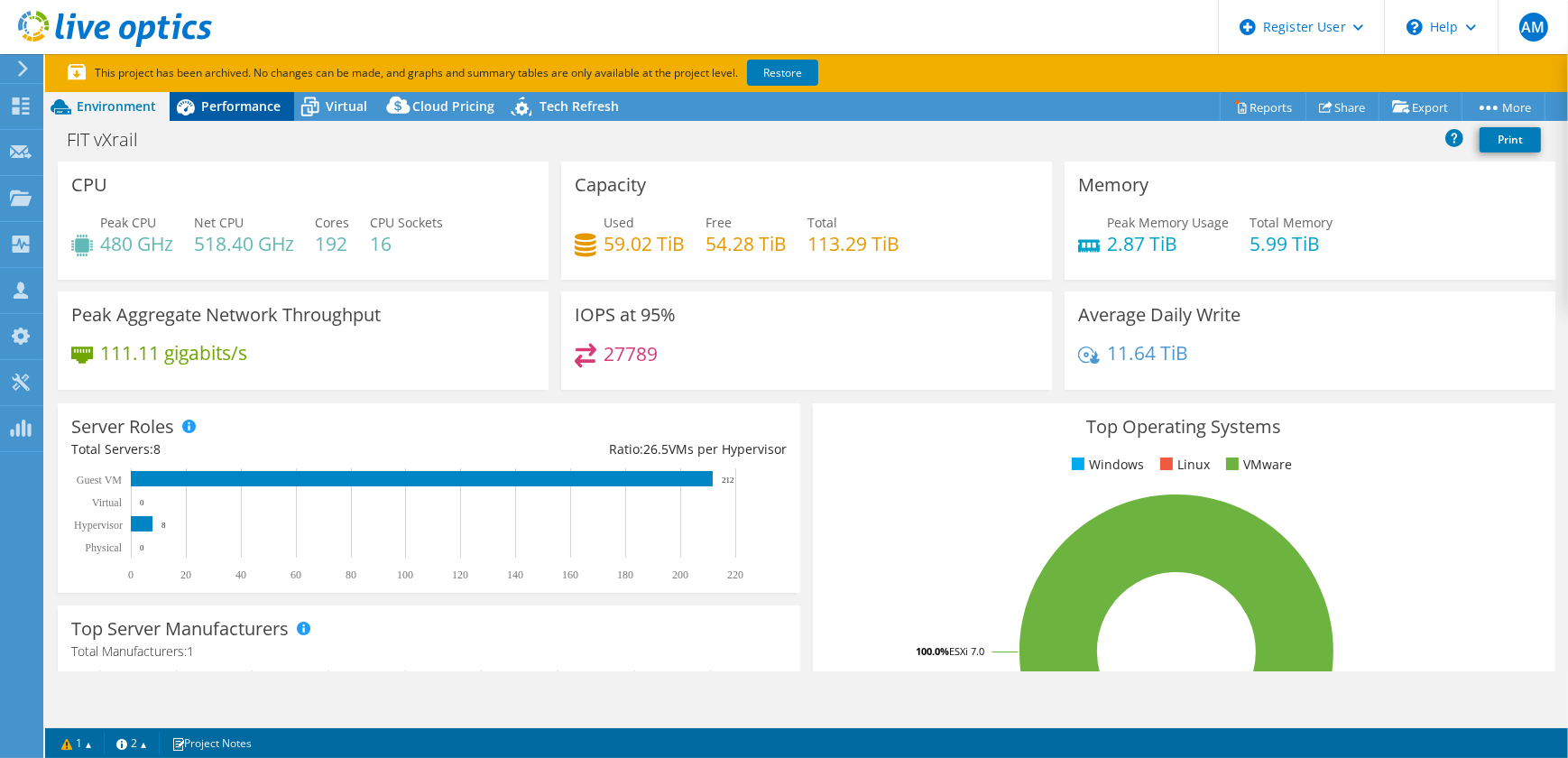
click at [212, 104] on span "Performance" at bounding box center [240, 106] width 79 height 18
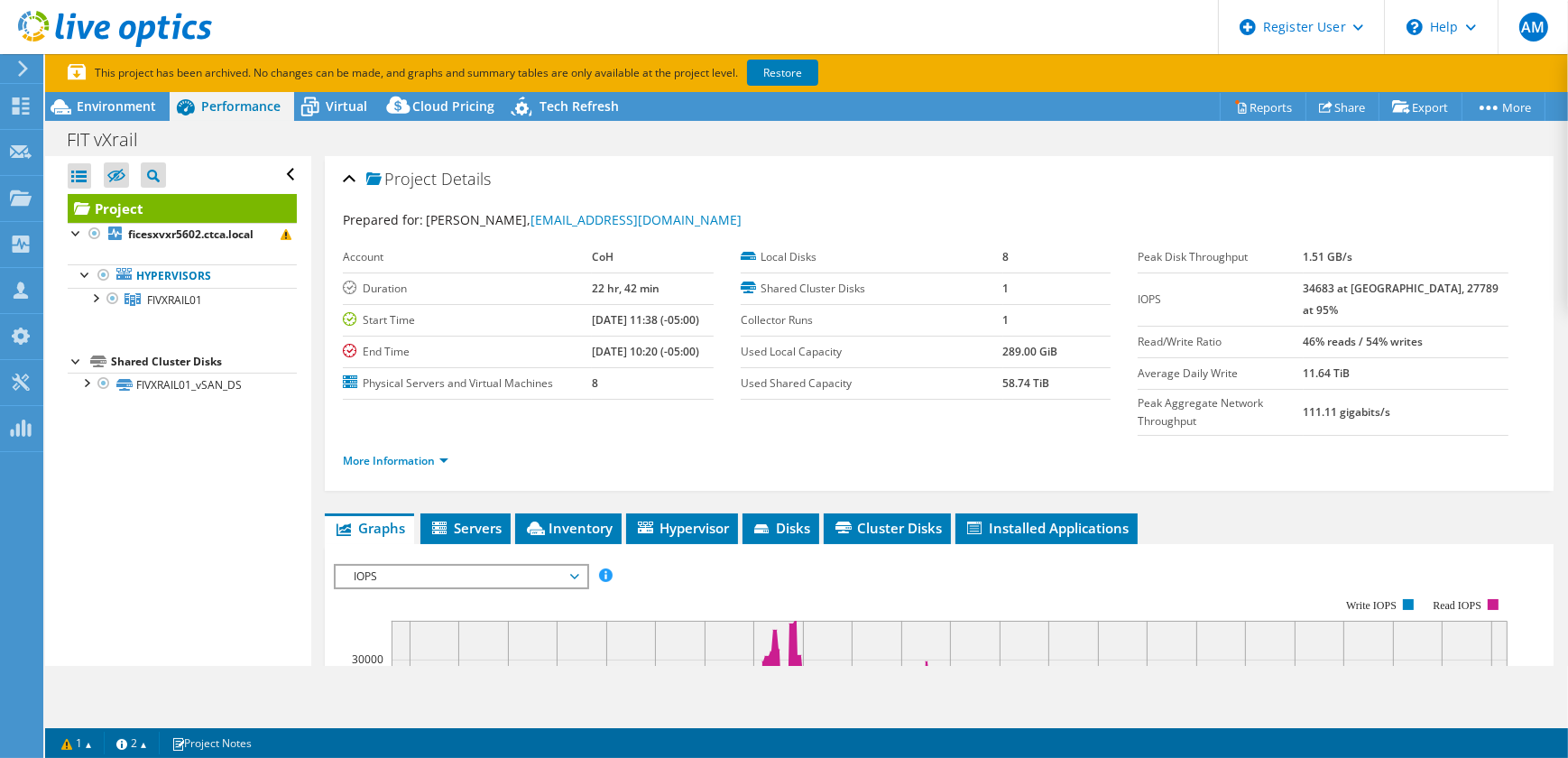
click at [287, 547] on div "Open All Close All Hide Excluded Nodes Project Tree Filter" at bounding box center [178, 411] width 266 height 510
